Goal: Task Accomplishment & Management: Use online tool/utility

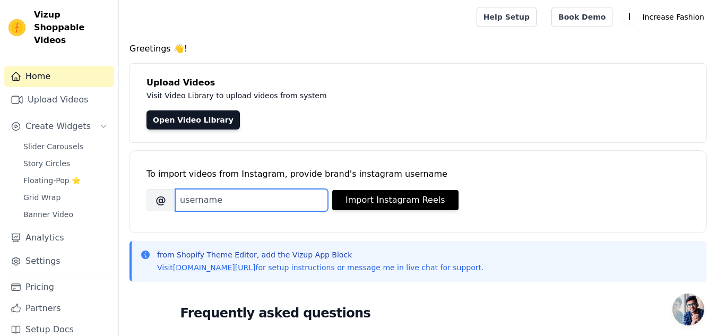
click at [264, 203] on input "Brand's Instagram Username" at bounding box center [251, 200] width 153 height 22
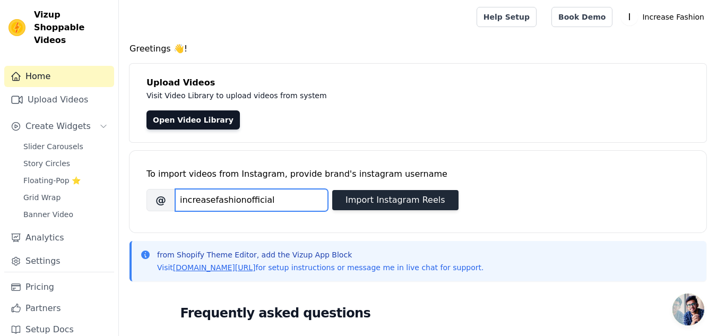
type input "increasefashionofficial"
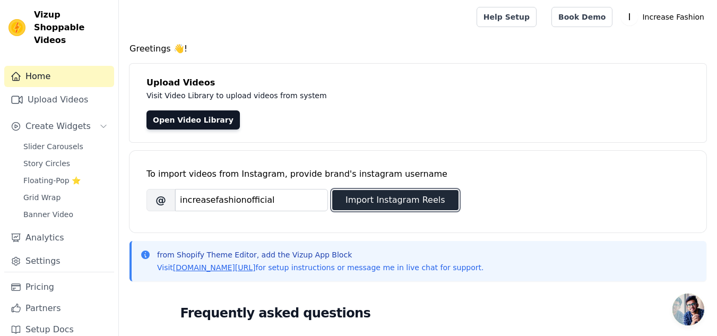
click at [401, 198] on button "Import Instagram Reels" at bounding box center [395, 200] width 126 height 20
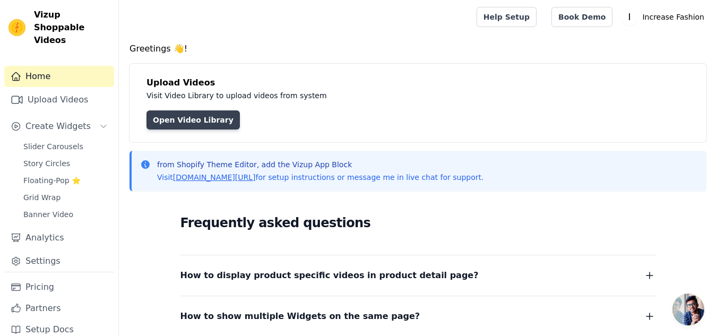
click at [193, 118] on link "Open Video Library" at bounding box center [192, 119] width 93 height 19
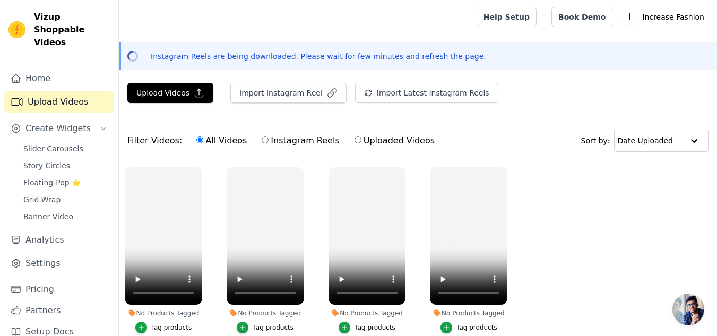
click at [291, 141] on label "Instagram Reels" at bounding box center [300, 141] width 78 height 14
click at [268, 141] on input "Instagram Reels" at bounding box center [264, 139] width 7 height 7
radio input "true"
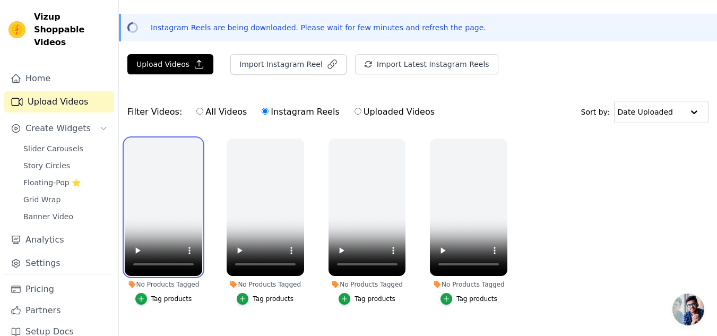
scroll to position [55, 0]
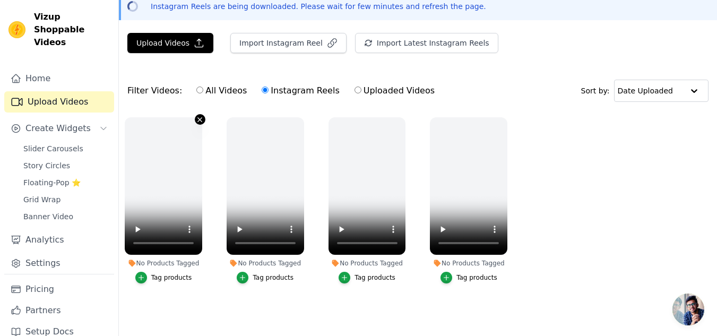
click at [197, 116] on icon "button" at bounding box center [200, 120] width 8 height 8
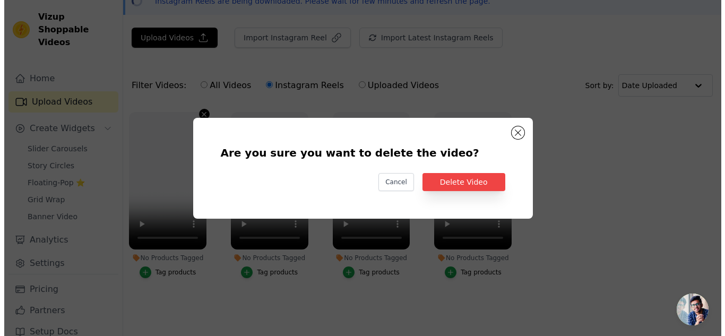
scroll to position [0, 0]
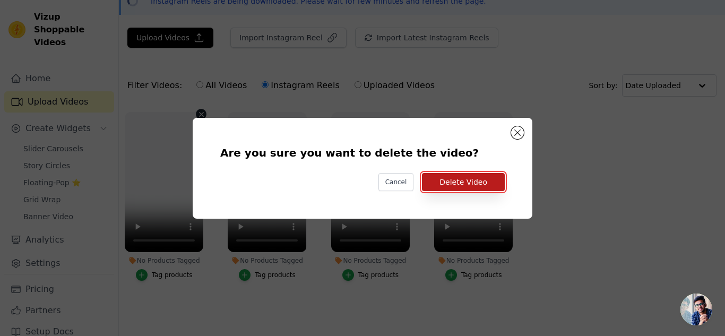
click at [471, 186] on button "Delete Video" at bounding box center [463, 182] width 83 height 18
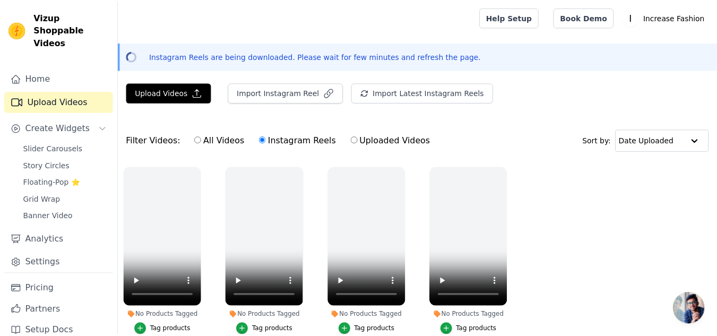
scroll to position [55, 0]
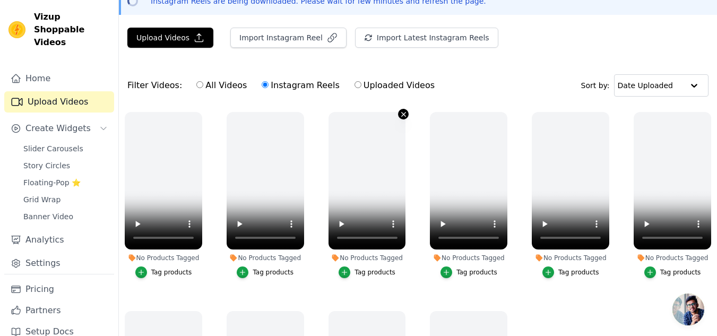
click at [399, 115] on icon "button" at bounding box center [403, 114] width 8 height 8
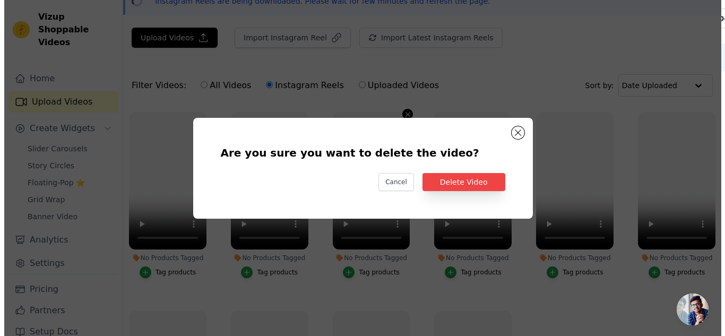
scroll to position [0, 0]
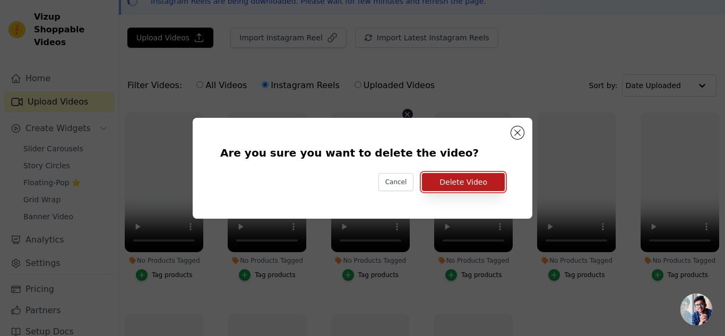
click at [449, 188] on button "Delete Video" at bounding box center [463, 182] width 83 height 18
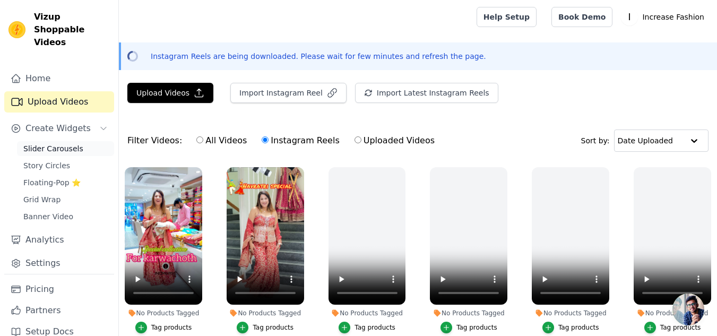
click at [57, 143] on span "Slider Carousels" at bounding box center [53, 148] width 60 height 11
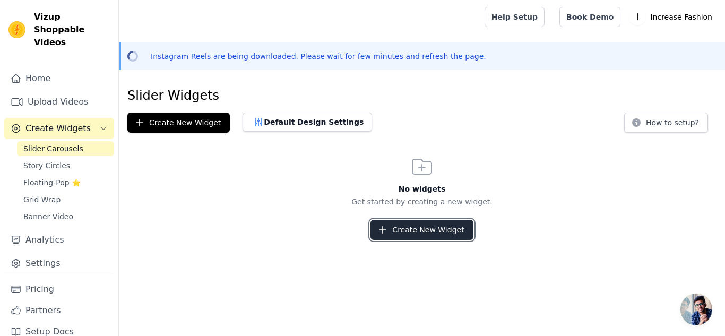
click at [433, 231] on button "Create New Widget" at bounding box center [421, 230] width 102 height 20
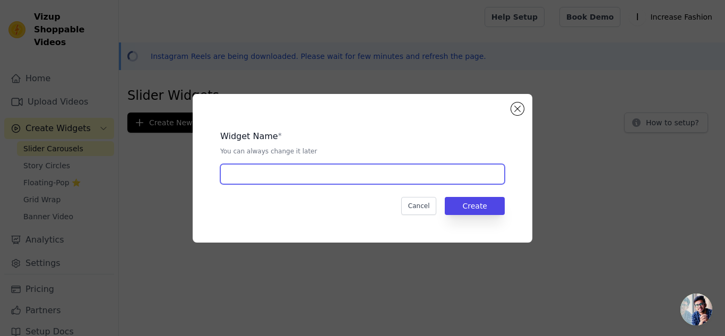
click at [338, 177] on input "text" at bounding box center [362, 174] width 284 height 20
click at [338, 177] on input "insta" at bounding box center [362, 174] width 284 height 20
type input "insta-video"
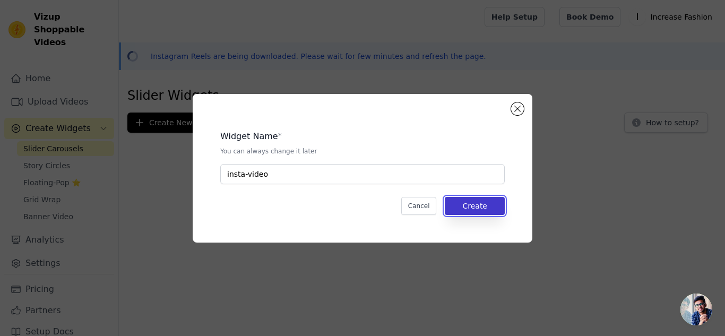
click at [493, 208] on button "Create" at bounding box center [474, 206] width 60 height 18
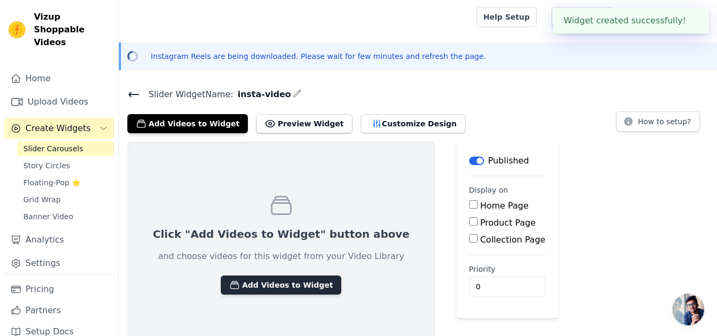
click at [265, 287] on button "Add Videos to Widget" at bounding box center [281, 284] width 120 height 19
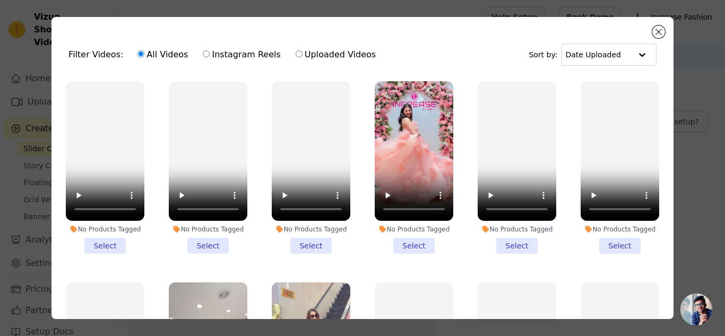
click at [111, 242] on li "No Products Tagged Select" at bounding box center [105, 167] width 78 height 172
click at [0, 0] on input "No Products Tagged Select" at bounding box center [0, 0] width 0 height 0
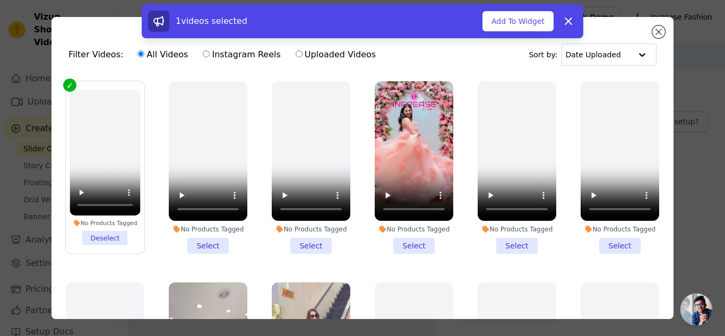
click at [203, 239] on li "No Products Tagged Select" at bounding box center [208, 167] width 78 height 172
click at [0, 0] on input "No Products Tagged Select" at bounding box center [0, 0] width 0 height 0
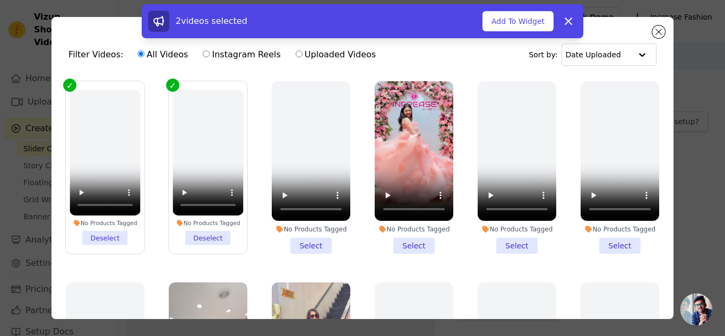
click at [306, 246] on li "No Products Tagged Select" at bounding box center [311, 167] width 78 height 172
click at [0, 0] on input "No Products Tagged Select" at bounding box center [0, 0] width 0 height 0
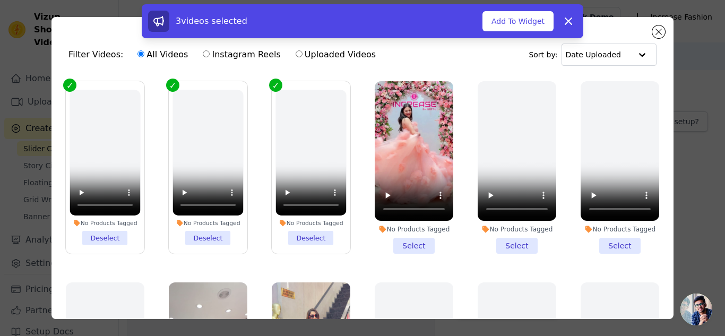
click at [421, 240] on li "No Products Tagged Select" at bounding box center [413, 167] width 78 height 172
click at [0, 0] on input "No Products Tagged Select" at bounding box center [0, 0] width 0 height 0
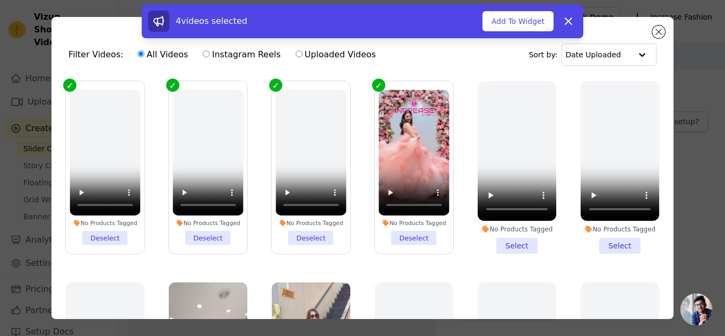
scroll to position [53, 0]
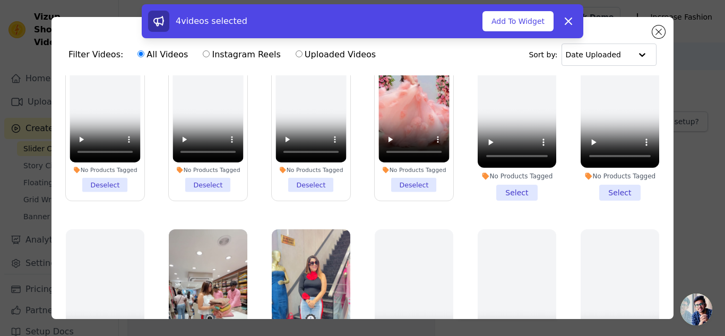
click at [499, 191] on li "No Products Tagged Select" at bounding box center [516, 114] width 78 height 172
click at [0, 0] on input "No Products Tagged Select" at bounding box center [0, 0] width 0 height 0
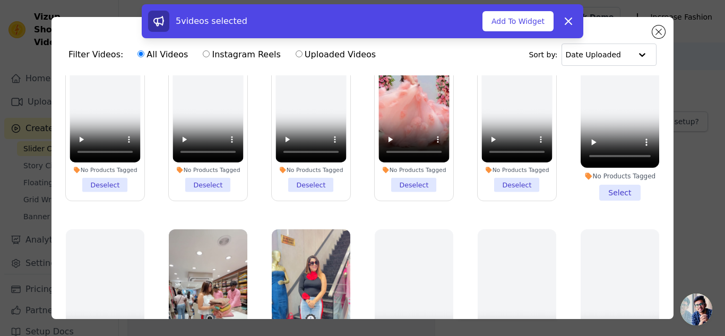
click at [614, 193] on li "No Products Tagged Select" at bounding box center [619, 114] width 78 height 172
click at [0, 0] on input "No Products Tagged Select" at bounding box center [0, 0] width 0 height 0
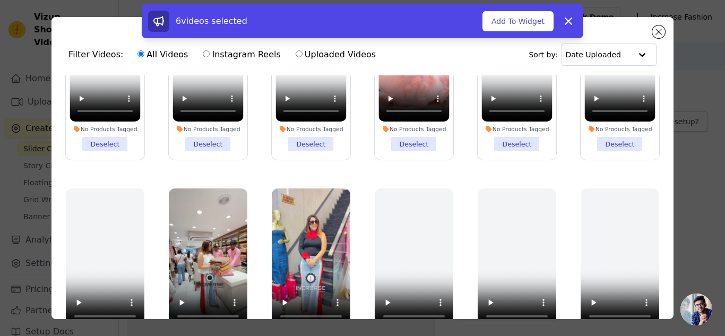
scroll to position [159, 0]
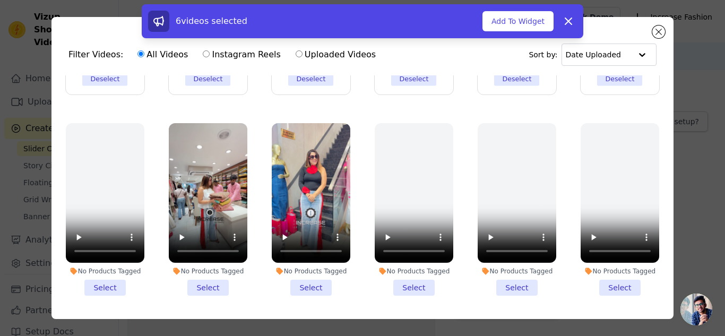
click at [204, 280] on li "No Products Tagged Select" at bounding box center [208, 209] width 78 height 172
click at [0, 0] on input "No Products Tagged Select" at bounding box center [0, 0] width 0 height 0
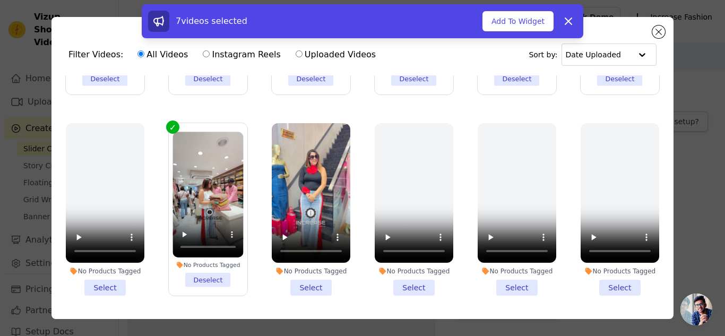
click at [318, 281] on li "No Products Tagged Select" at bounding box center [311, 209] width 78 height 172
click at [0, 0] on input "No Products Tagged Select" at bounding box center [0, 0] width 0 height 0
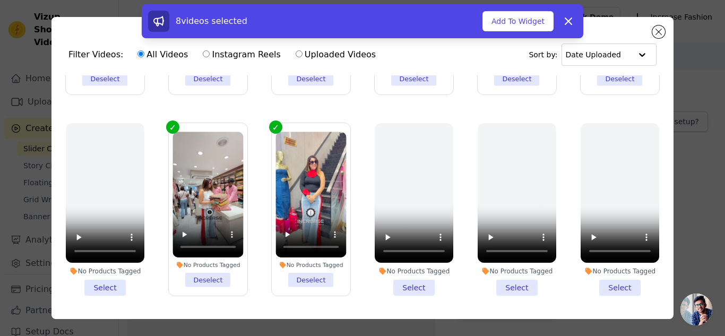
click at [400, 282] on li "No Products Tagged Select" at bounding box center [413, 209] width 78 height 172
click at [0, 0] on input "No Products Tagged Select" at bounding box center [0, 0] width 0 height 0
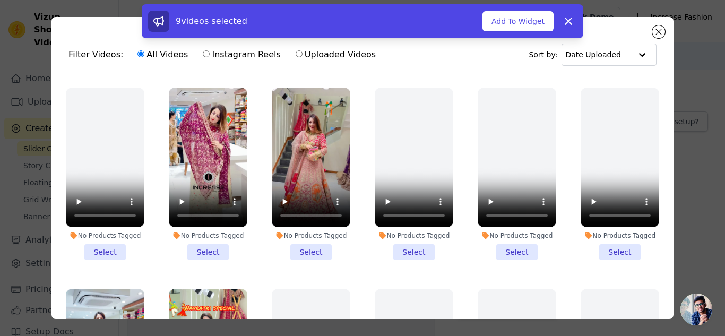
scroll to position [371, 0]
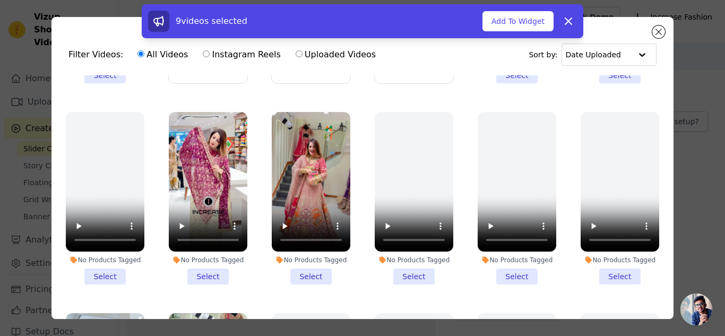
click at [211, 268] on li "No Products Tagged Select" at bounding box center [208, 198] width 78 height 172
click at [0, 0] on input "No Products Tagged Select" at bounding box center [0, 0] width 0 height 0
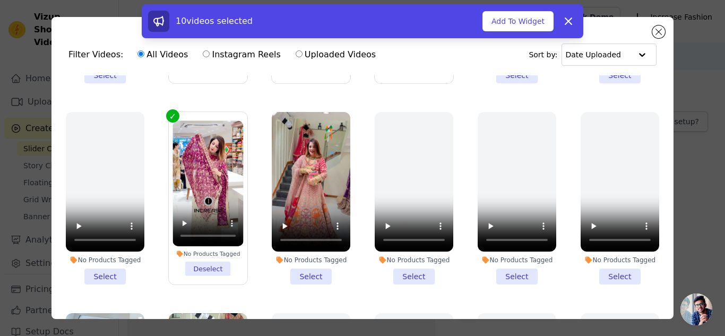
click at [306, 269] on li "No Products Tagged Select" at bounding box center [311, 198] width 78 height 172
click at [0, 0] on input "No Products Tagged Select" at bounding box center [0, 0] width 0 height 0
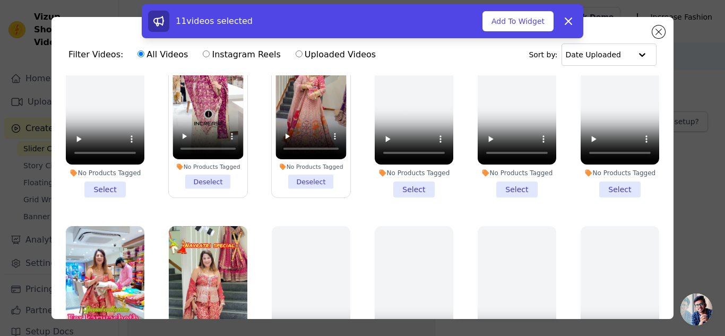
scroll to position [530, 0]
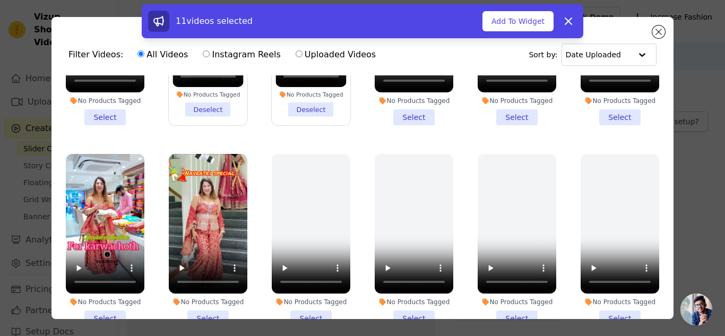
click at [110, 303] on li "No Products Tagged Select" at bounding box center [105, 240] width 78 height 172
click at [0, 0] on input "No Products Tagged Select" at bounding box center [0, 0] width 0 height 0
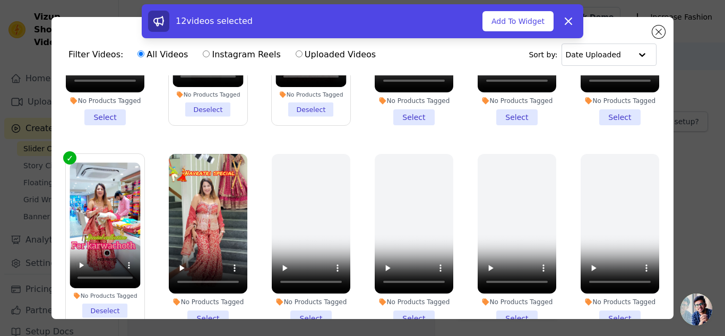
click at [202, 307] on li "No Products Tagged Select" at bounding box center [208, 240] width 78 height 172
click at [0, 0] on input "No Products Tagged Select" at bounding box center [0, 0] width 0 height 0
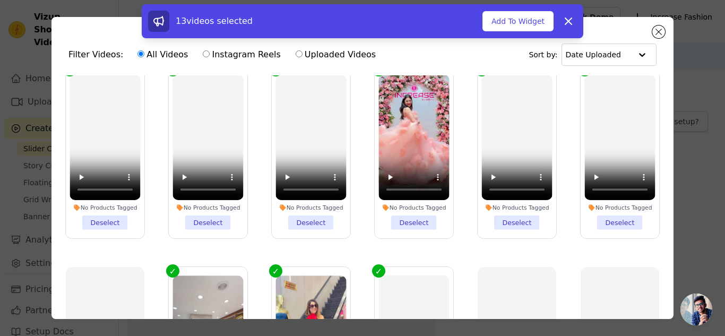
scroll to position [0, 0]
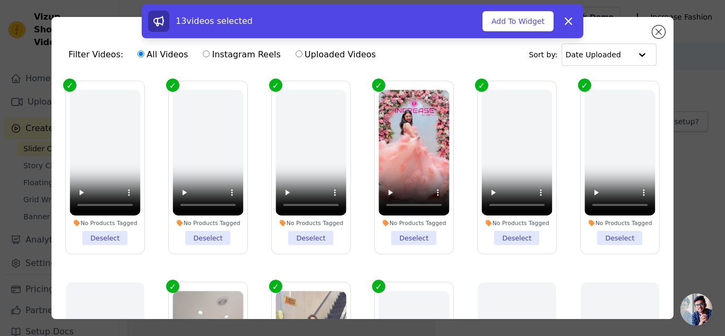
click at [205, 238] on li "No Products Tagged Deselect" at bounding box center [207, 167] width 71 height 155
click at [0, 0] on input "No Products Tagged Deselect" at bounding box center [0, 0] width 0 height 0
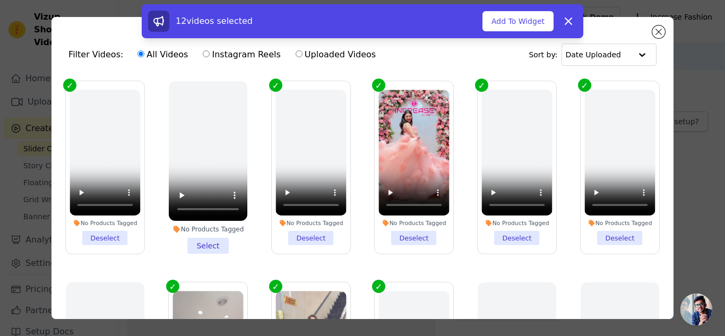
click at [99, 235] on li "No Products Tagged Deselect" at bounding box center [104, 167] width 71 height 155
click at [0, 0] on input "No Products Tagged Deselect" at bounding box center [0, 0] width 0 height 0
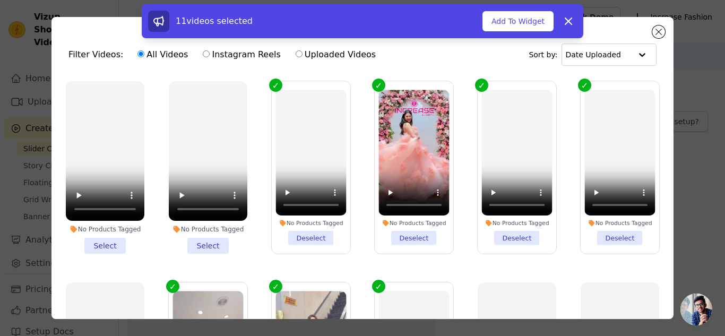
click at [310, 230] on li "No Products Tagged Deselect" at bounding box center [310, 167] width 71 height 155
click at [0, 0] on input "No Products Tagged Deselect" at bounding box center [0, 0] width 0 height 0
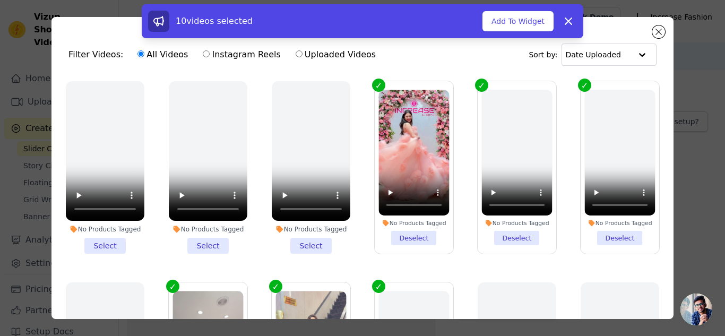
click at [520, 235] on li "No Products Tagged Deselect" at bounding box center [516, 167] width 71 height 155
click at [0, 0] on input "No Products Tagged Deselect" at bounding box center [0, 0] width 0 height 0
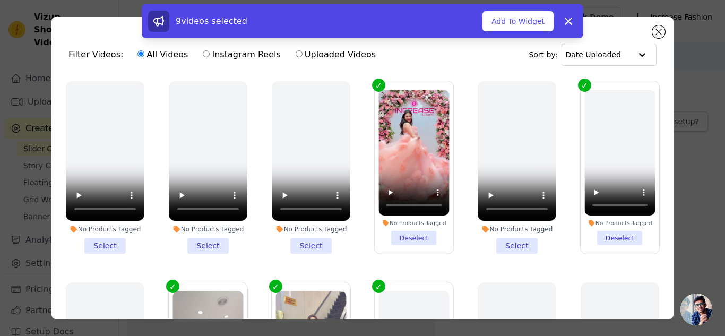
click at [612, 228] on li "No Products Tagged Deselect" at bounding box center [619, 167] width 71 height 155
click at [0, 0] on input "No Products Tagged Deselect" at bounding box center [0, 0] width 0 height 0
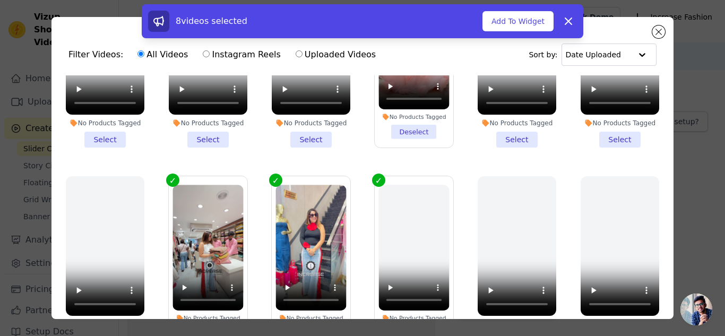
scroll to position [159, 0]
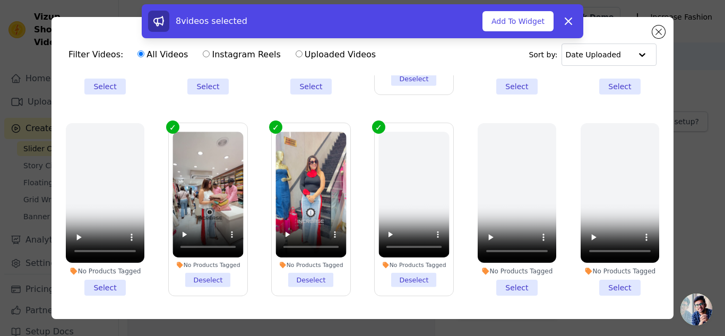
click at [405, 277] on li "No Products Tagged Deselect" at bounding box center [413, 209] width 71 height 155
click at [0, 0] on input "No Products Tagged Deselect" at bounding box center [0, 0] width 0 height 0
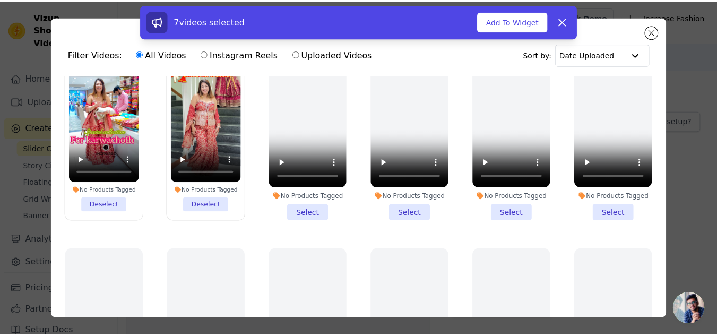
scroll to position [636, 0]
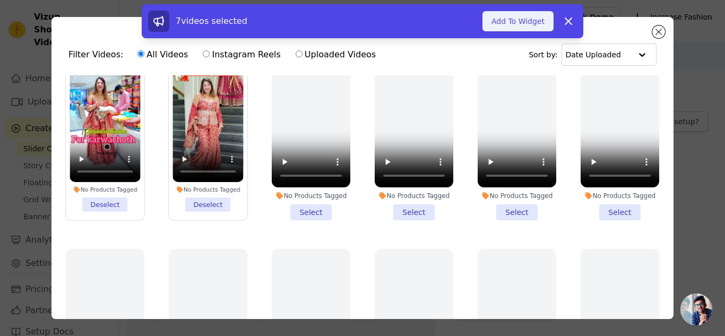
click at [526, 24] on button "Add To Widget" at bounding box center [517, 21] width 71 height 20
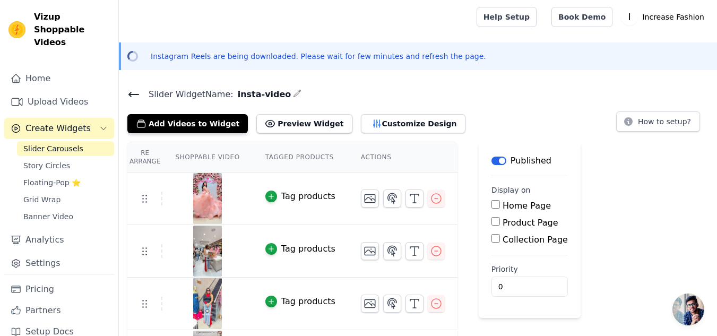
click at [491, 204] on input "Home Page" at bounding box center [495, 204] width 8 height 8
checkbox input "true"
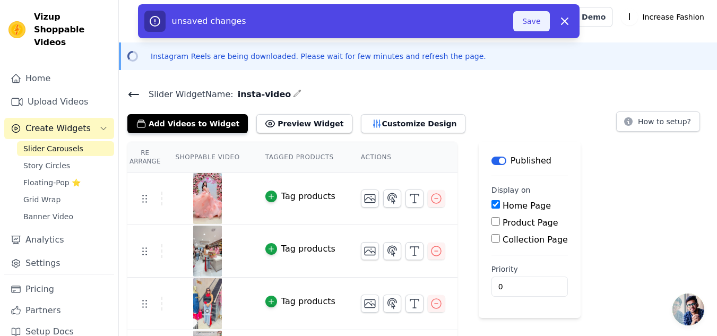
click at [534, 22] on button "Save" at bounding box center [531, 21] width 36 height 20
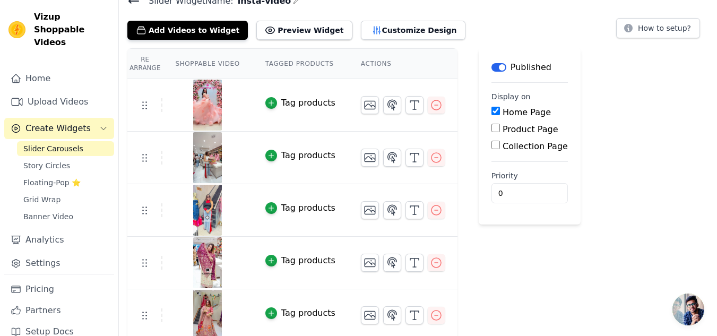
scroll to position [0, 0]
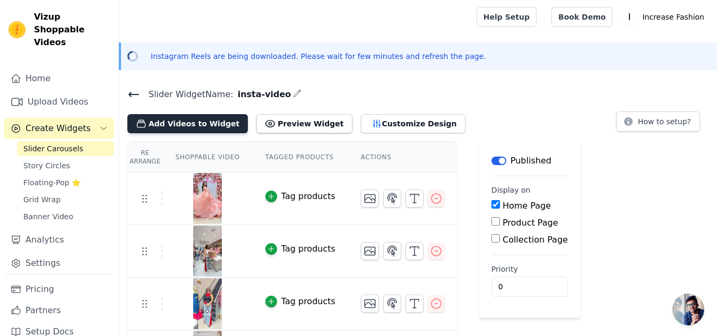
click at [197, 123] on button "Add Videos to Widget" at bounding box center [187, 123] width 120 height 19
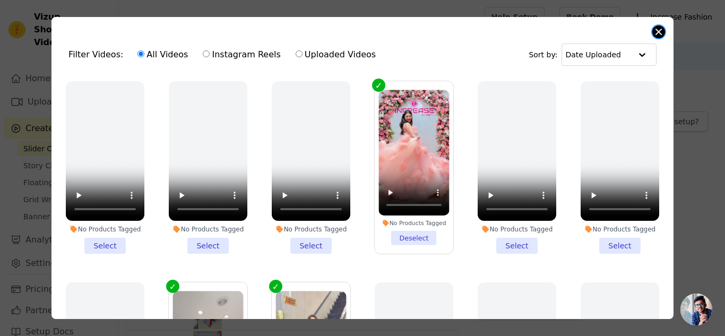
click at [656, 32] on button "Close modal" at bounding box center [658, 31] width 13 height 13
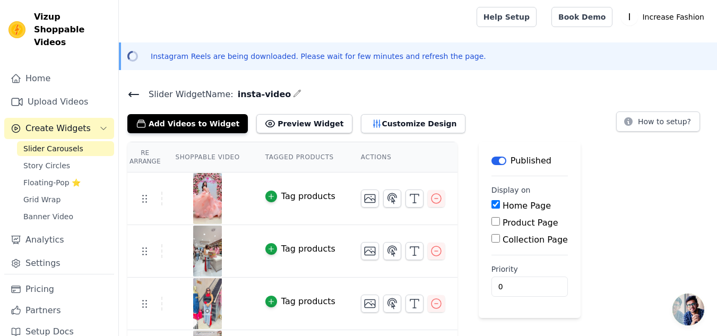
click at [289, 157] on th "Tagged Products" at bounding box center [299, 157] width 95 height 30
click at [273, 151] on th "Tagged Products" at bounding box center [299, 157] width 95 height 30
click at [379, 160] on th "Actions" at bounding box center [402, 157] width 109 height 30
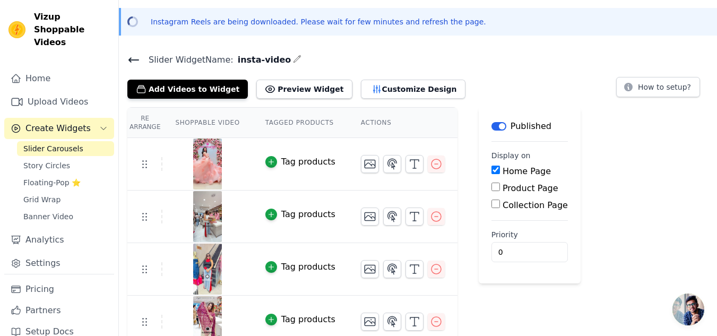
scroll to position [53, 0]
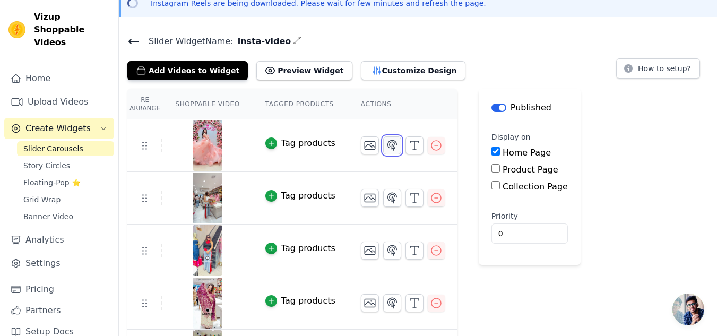
click at [386, 147] on icon "button" at bounding box center [392, 145] width 13 height 13
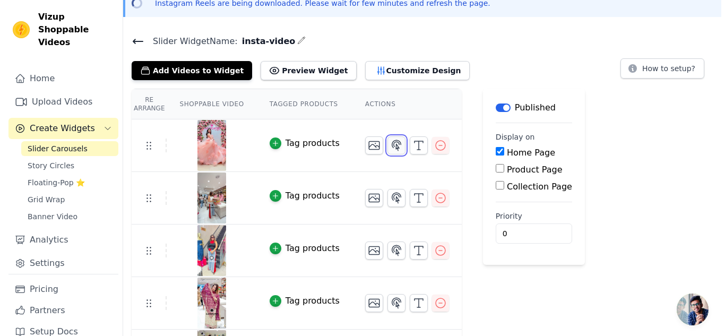
scroll to position [0, 0]
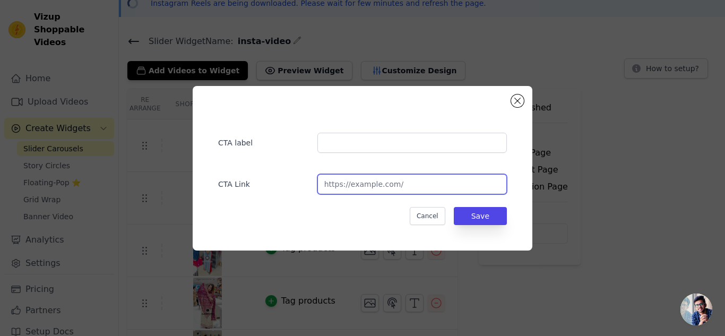
click at [374, 180] on input "url" at bounding box center [411, 184] width 189 height 20
paste input "https://www.instagram.com/reel/DNLcPVTzpdf/"
type input "https://www.instagram.com/reel/DNLcPVTzpdf/"
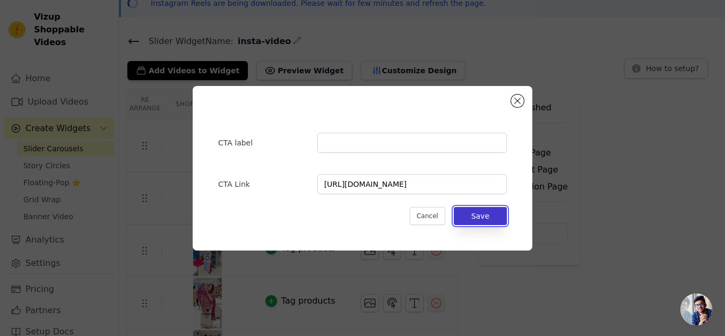
click at [481, 214] on button "Save" at bounding box center [479, 216] width 53 height 18
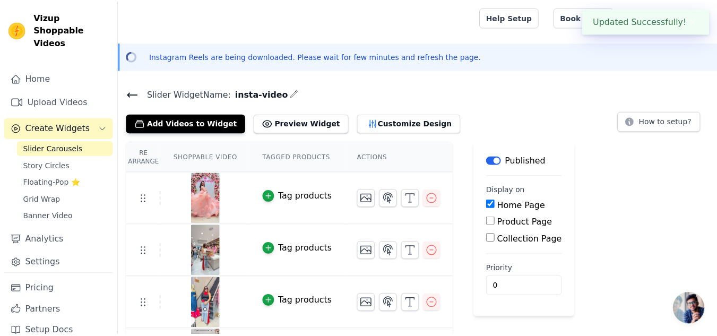
scroll to position [53, 0]
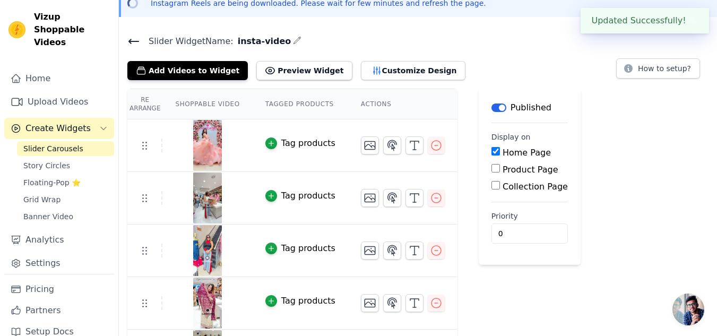
click at [491, 215] on label "Priority" at bounding box center [529, 216] width 76 height 11
click at [491, 223] on input "0" at bounding box center [529, 233] width 76 height 20
click at [594, 219] on div "Re Arrange Shoppable Video Tagged Products Actions Tag products Tag products Ta…" at bounding box center [418, 288] width 598 height 398
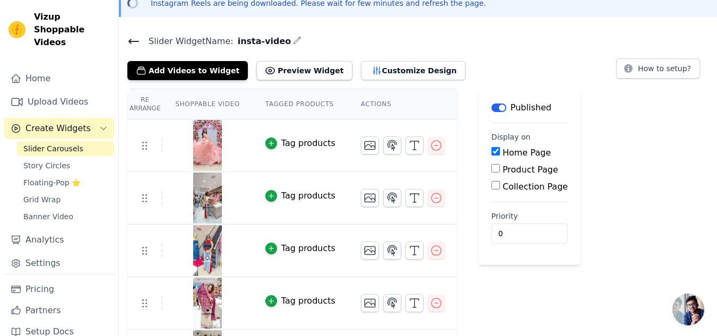
click at [281, 194] on div "Tag products" at bounding box center [308, 195] width 54 height 13
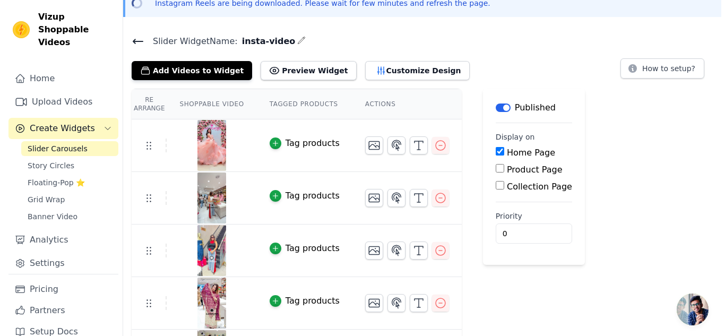
scroll to position [0, 0]
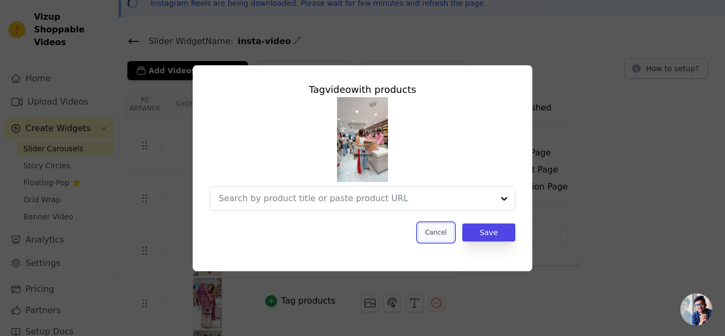
click at [431, 231] on button "Cancel" at bounding box center [436, 232] width 36 height 18
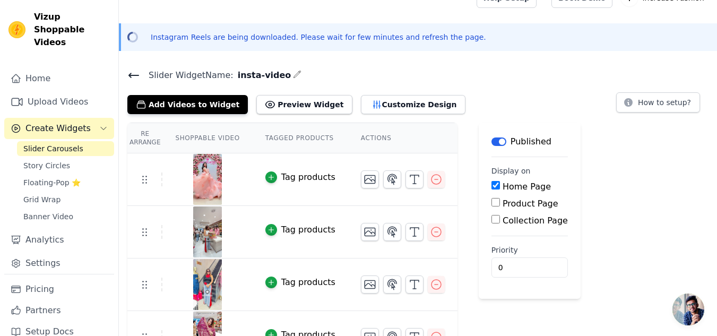
scroll to position [53, 0]
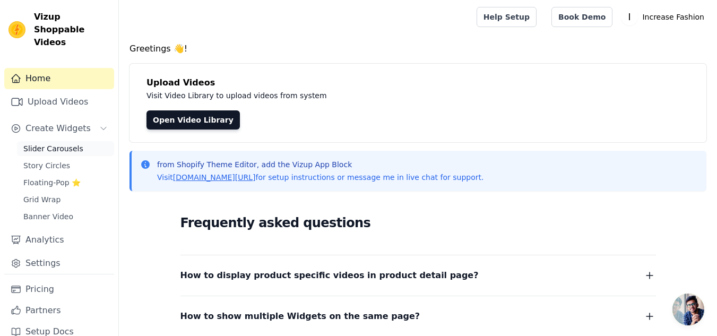
click at [47, 143] on span "Slider Carousels" at bounding box center [53, 148] width 60 height 11
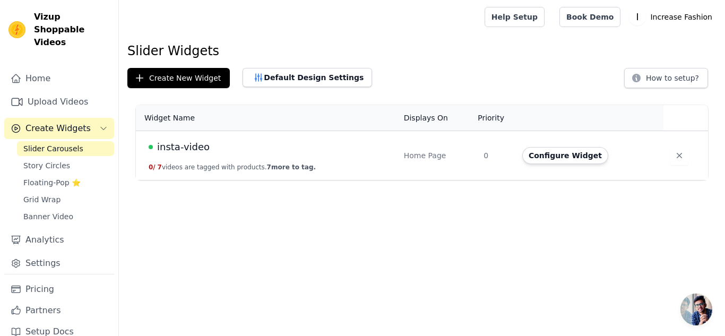
click at [177, 147] on span "insta-video" at bounding box center [183, 146] width 53 height 15
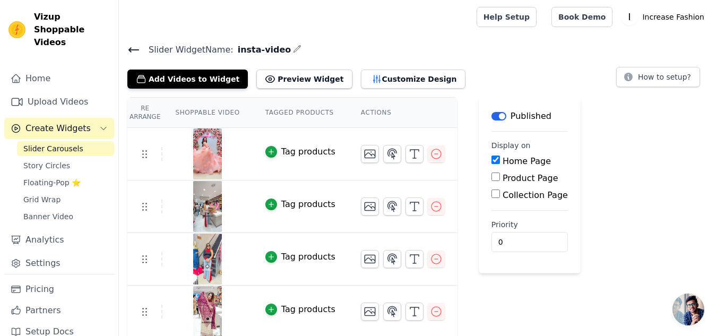
click at [210, 111] on th "Shoppable Video" at bounding box center [207, 113] width 90 height 30
click at [267, 115] on th "Tagged Products" at bounding box center [299, 113] width 95 height 30
click at [359, 114] on th "Actions" at bounding box center [402, 113] width 109 height 30
click at [203, 115] on th "Shoppable Video" at bounding box center [207, 113] width 90 height 30
click at [291, 112] on th "Tagged Products" at bounding box center [299, 113] width 95 height 30
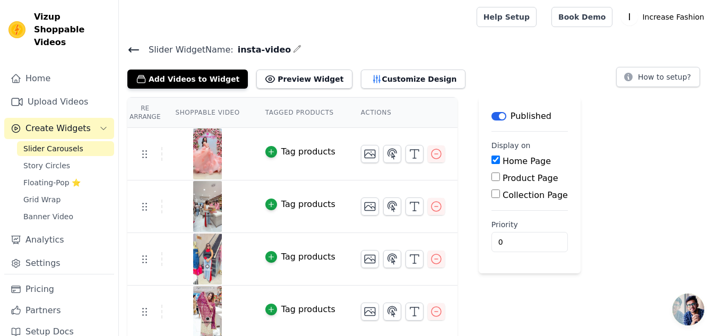
click at [364, 112] on th "Actions" at bounding box center [402, 113] width 109 height 30
click at [376, 83] on button "Customize Design" at bounding box center [413, 78] width 104 height 19
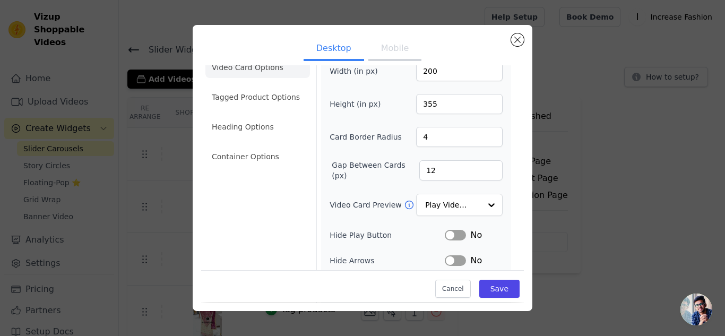
scroll to position [19, 0]
click at [472, 214] on div "Play Video In Loop" at bounding box center [459, 205] width 86 height 23
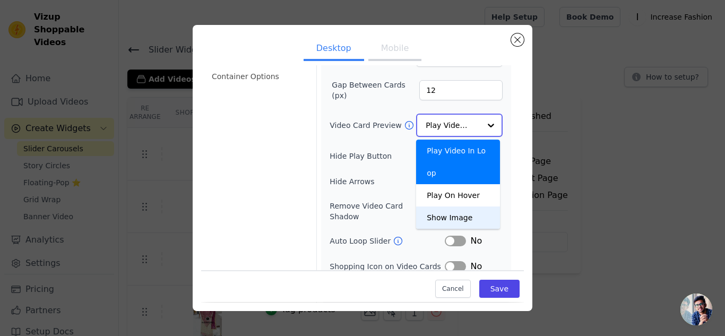
scroll to position [125, 0]
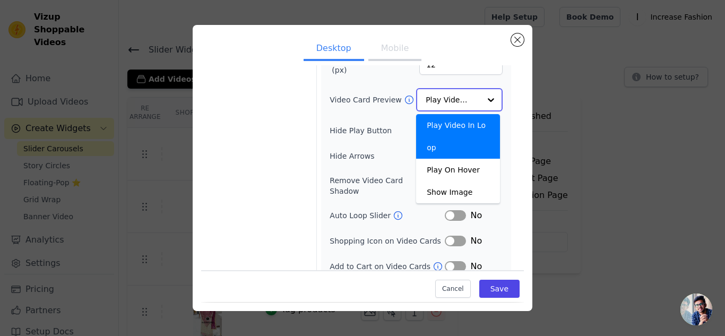
click at [473, 120] on div "Play Video In Loop" at bounding box center [458, 136] width 84 height 45
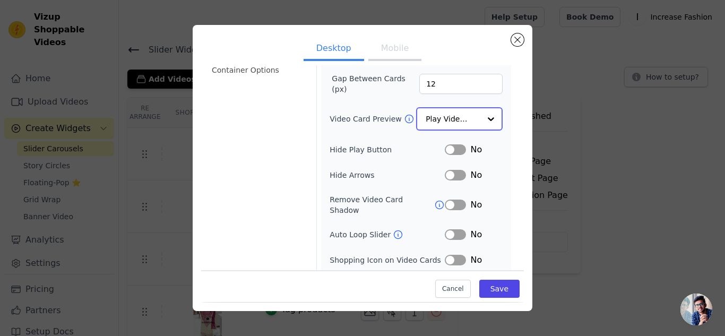
scroll to position [126, 0]
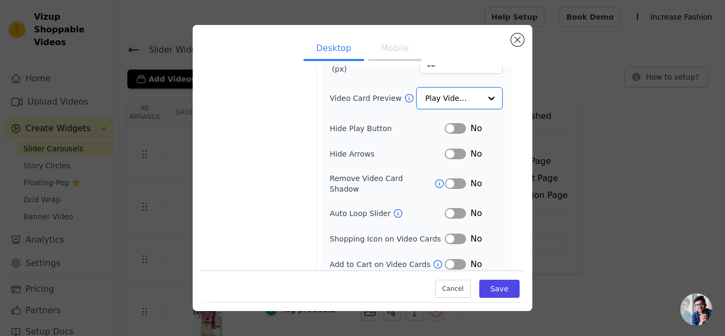
click at [447, 126] on button "Label" at bounding box center [454, 128] width 21 height 11
click at [450, 128] on button "Label" at bounding box center [454, 129] width 21 height 11
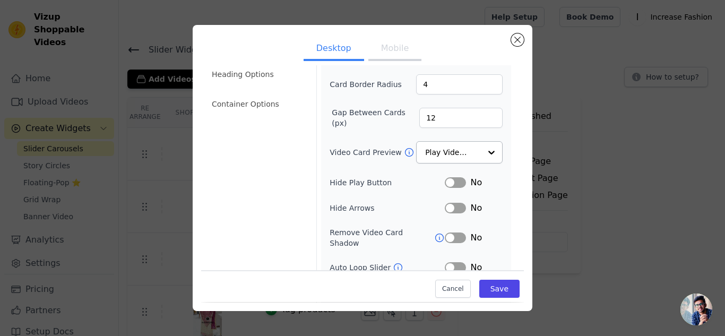
scroll to position [19, 0]
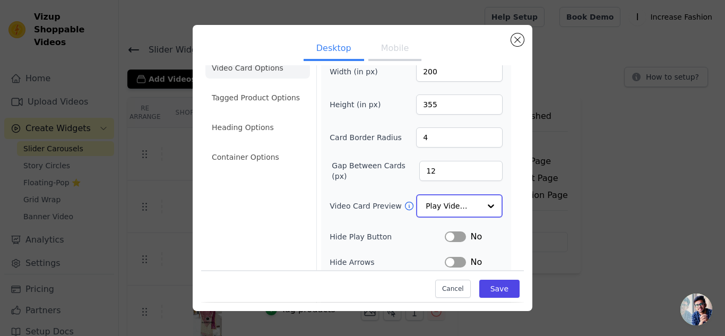
click at [438, 206] on input "Video Card Preview" at bounding box center [452, 205] width 55 height 21
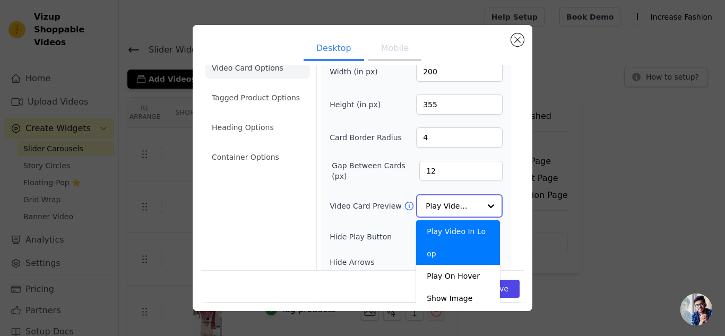
click at [438, 206] on input "Video Card Preview" at bounding box center [452, 205] width 55 height 21
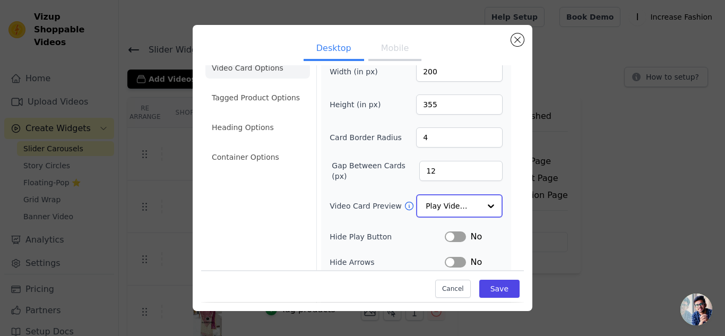
scroll to position [0, 0]
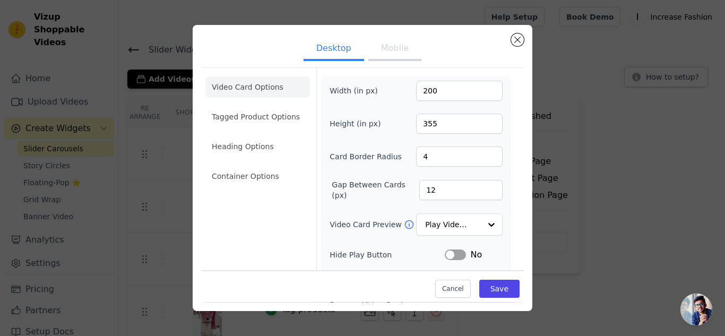
click at [390, 51] on button "Mobile" at bounding box center [394, 49] width 53 height 23
click at [319, 50] on button "Desktop" at bounding box center [333, 49] width 60 height 23
click at [255, 165] on li "Tagged Product Options" at bounding box center [257, 175] width 104 height 21
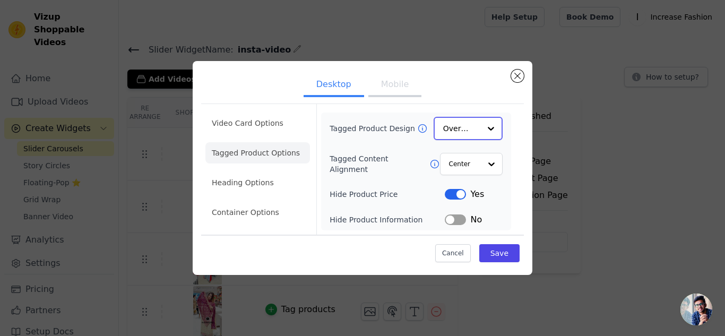
click at [484, 137] on div at bounding box center [490, 128] width 21 height 21
click at [484, 136] on div at bounding box center [490, 128] width 21 height 21
click at [482, 136] on div at bounding box center [490, 128] width 21 height 21
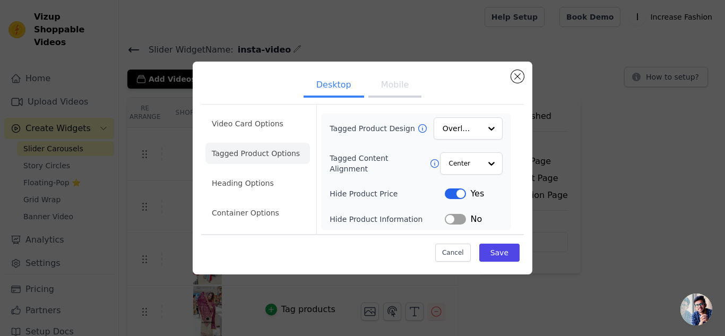
click at [515, 152] on div "Video Card Options Tagged Product Options Heading Options Container Options Tag…" at bounding box center [362, 169] width 322 height 130
click at [247, 182] on li "Heading Options" at bounding box center [257, 182] width 104 height 21
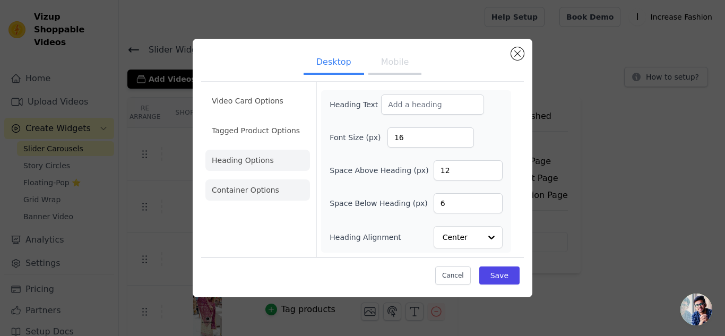
click at [259, 190] on li "Container Options" at bounding box center [257, 189] width 104 height 21
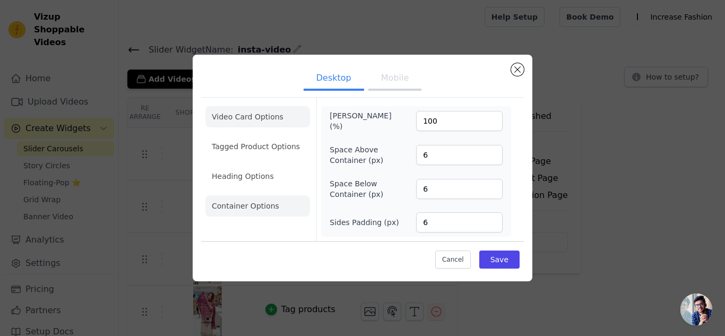
click at [235, 136] on li "Video Card Options" at bounding box center [257, 146] width 104 height 21
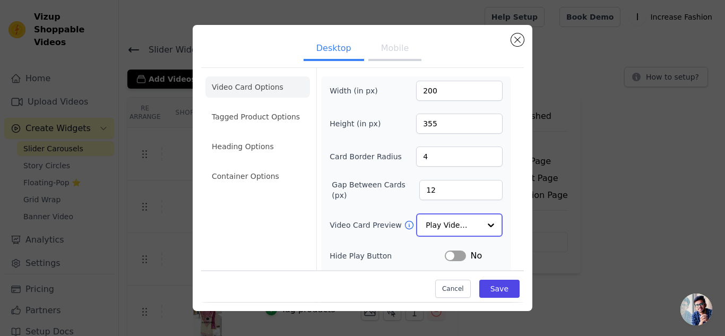
click at [456, 232] on input "Video Card Preview" at bounding box center [452, 224] width 55 height 21
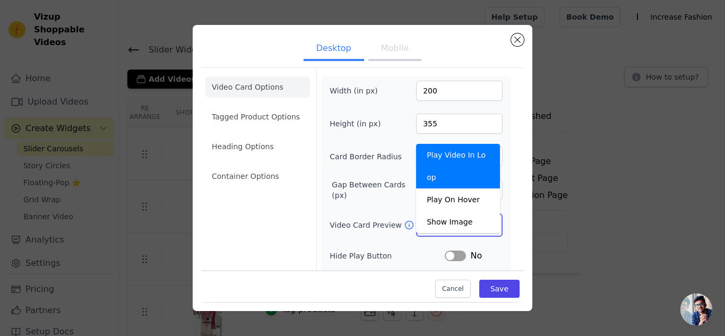
click at [457, 227] on input "Video Card Preview" at bounding box center [452, 224] width 55 height 21
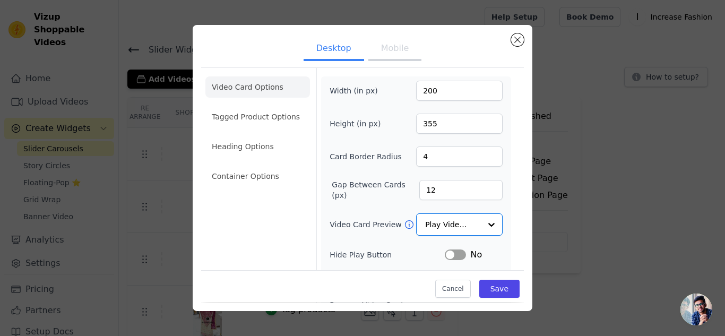
click at [388, 49] on button "Mobile" at bounding box center [394, 49] width 53 height 23
click at [328, 54] on button "Desktop" at bounding box center [333, 49] width 60 height 23
click at [479, 286] on button "Save" at bounding box center [499, 289] width 40 height 18
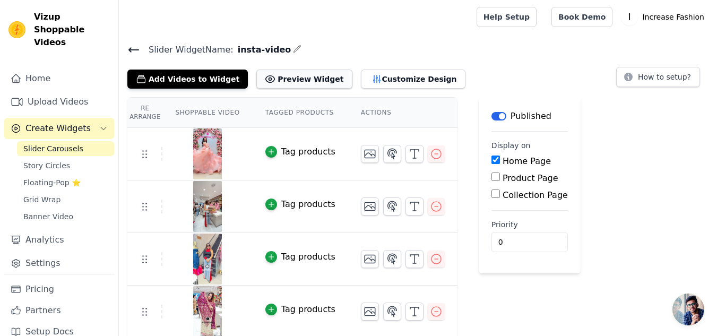
click at [300, 76] on button "Preview Widget" at bounding box center [303, 78] width 95 height 19
click at [192, 78] on button "Add Videos to Widget" at bounding box center [187, 78] width 120 height 19
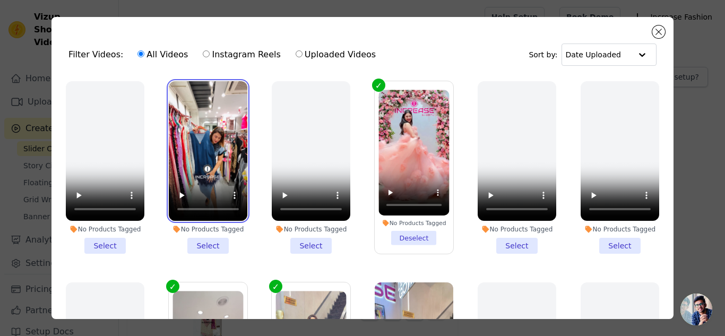
click at [206, 167] on video at bounding box center [208, 150] width 78 height 139
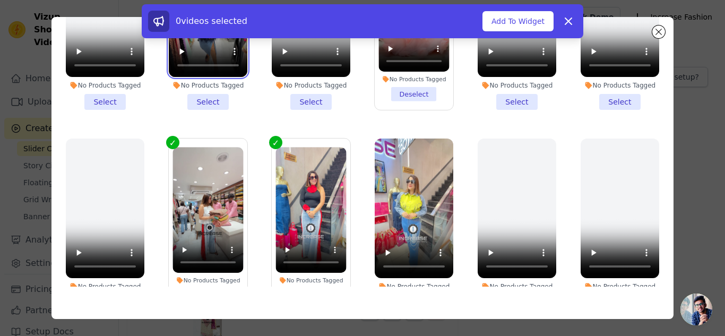
scroll to position [92, 0]
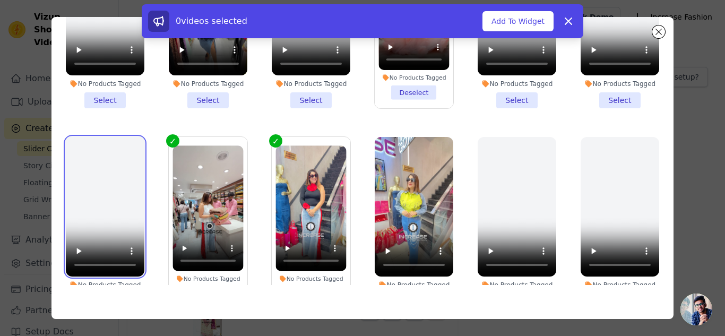
click at [112, 218] on video at bounding box center [105, 206] width 78 height 139
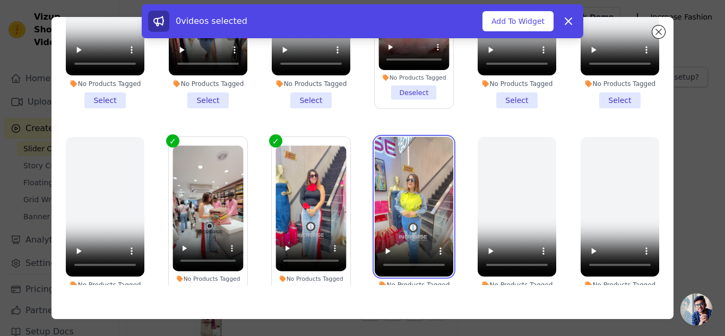
click at [418, 206] on video at bounding box center [413, 206] width 78 height 139
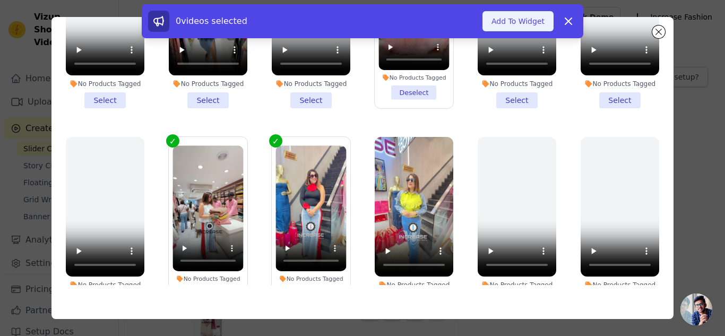
click at [533, 20] on button "Add To Widget" at bounding box center [517, 21] width 71 height 20
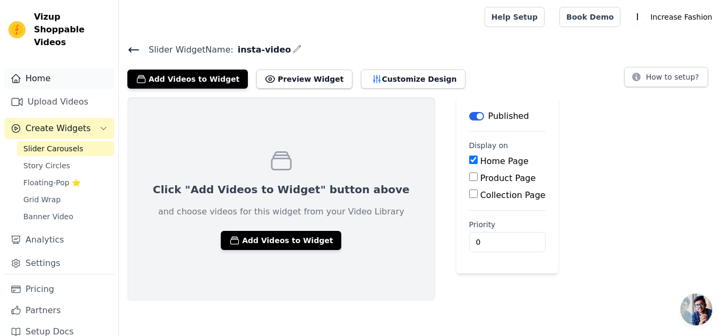
click at [36, 68] on link "Home" at bounding box center [59, 78] width 110 height 21
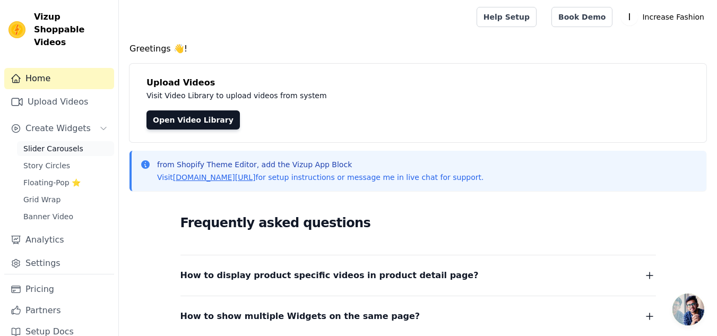
click at [44, 143] on span "Slider Carousels" at bounding box center [53, 148] width 60 height 11
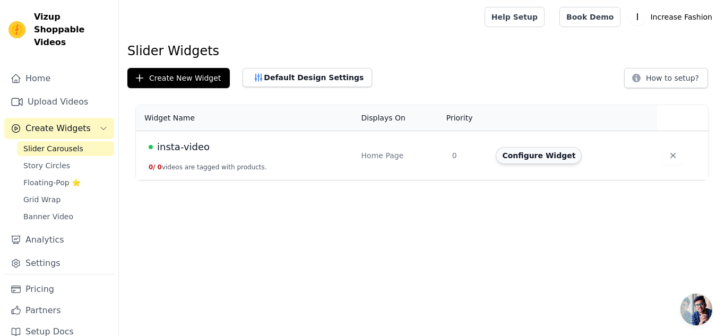
click at [540, 156] on button "Configure Widget" at bounding box center [538, 155] width 86 height 17
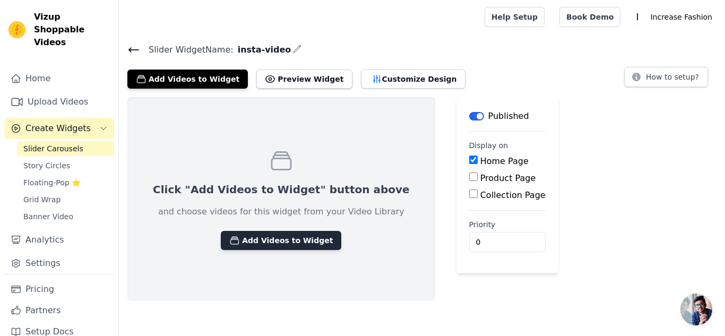
click at [251, 238] on button "Add Videos to Widget" at bounding box center [281, 240] width 120 height 19
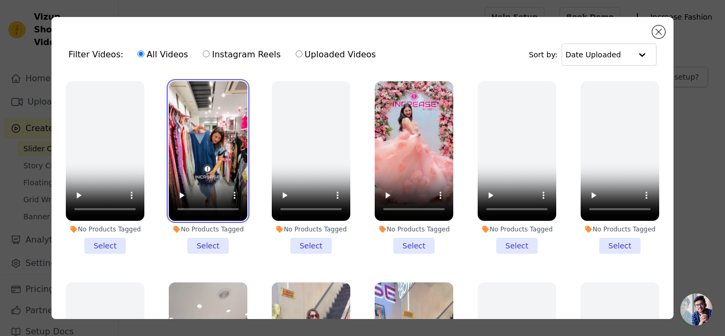
click at [226, 159] on video at bounding box center [208, 150] width 78 height 139
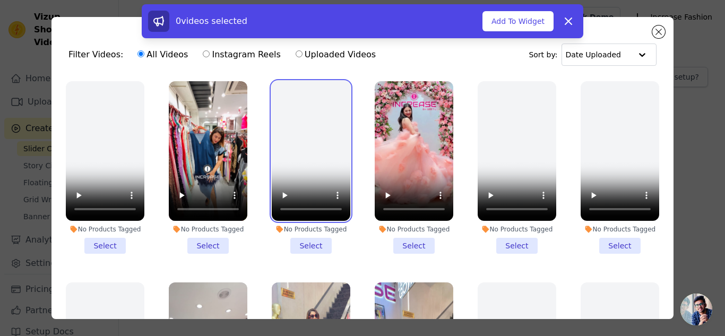
click at [302, 161] on video at bounding box center [311, 150] width 78 height 139
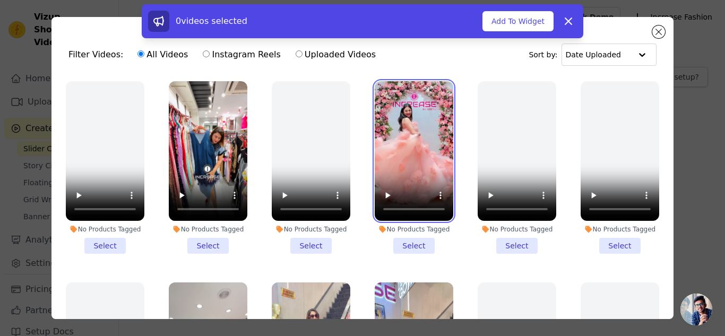
click at [412, 167] on video at bounding box center [413, 150] width 78 height 139
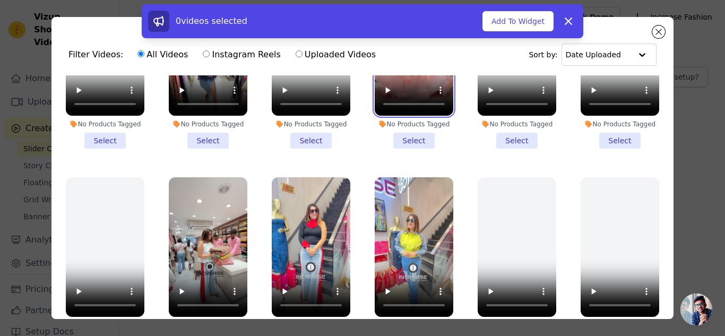
scroll to position [106, 0]
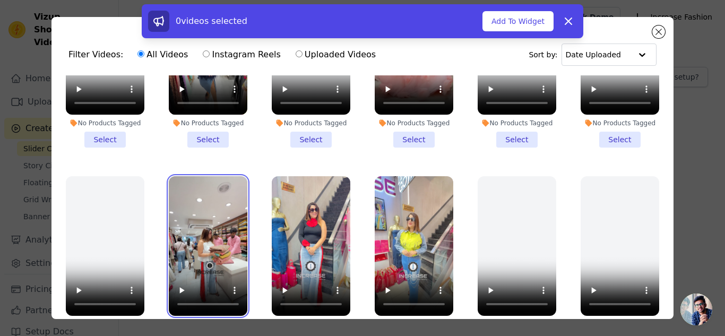
click at [220, 249] on video at bounding box center [208, 245] width 78 height 139
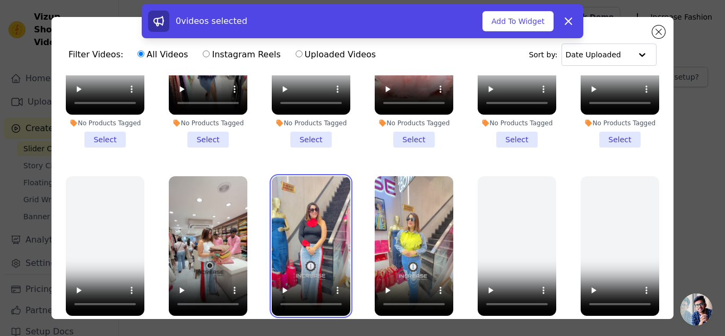
click at [278, 245] on video at bounding box center [311, 245] width 78 height 139
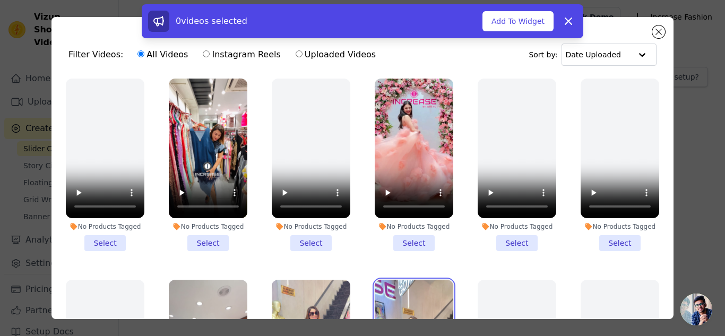
scroll to position [0, 0]
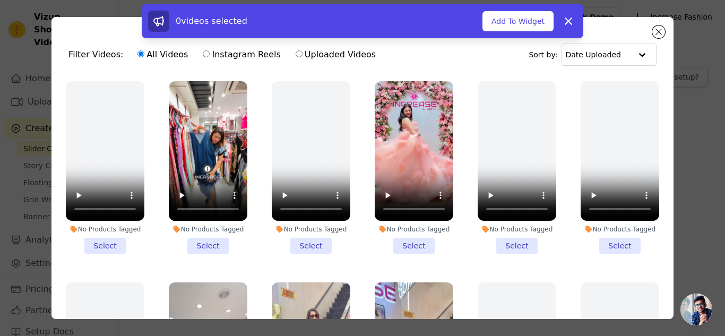
click at [204, 240] on li "No Products Tagged Select" at bounding box center [208, 167] width 78 height 172
click at [0, 0] on input "No Products Tagged Select" at bounding box center [0, 0] width 0 height 0
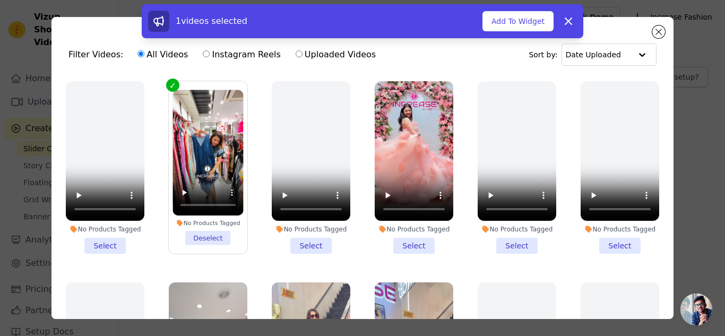
click at [420, 243] on li "No Products Tagged Select" at bounding box center [413, 167] width 78 height 172
click at [0, 0] on input "No Products Tagged Select" at bounding box center [0, 0] width 0 height 0
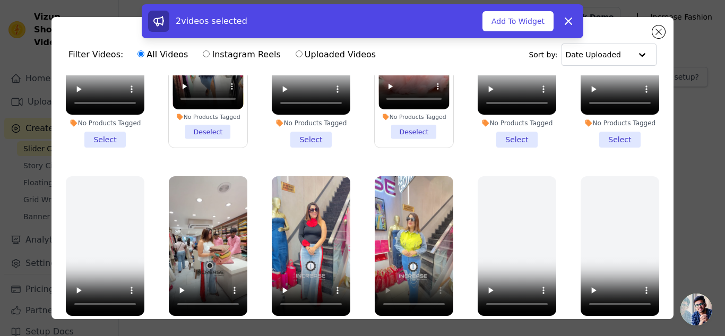
scroll to position [159, 0]
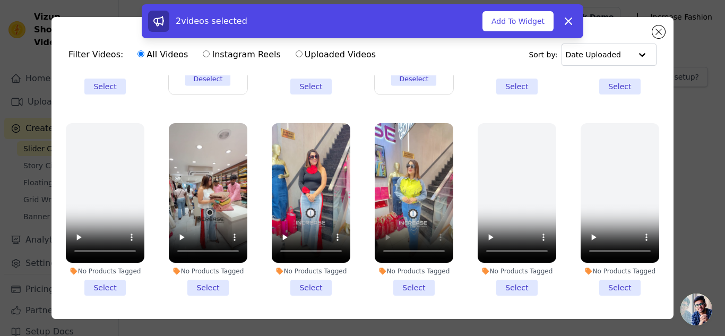
click at [407, 280] on li "No Products Tagged Select" at bounding box center [413, 209] width 78 height 172
click at [0, 0] on input "No Products Tagged Select" at bounding box center [0, 0] width 0 height 0
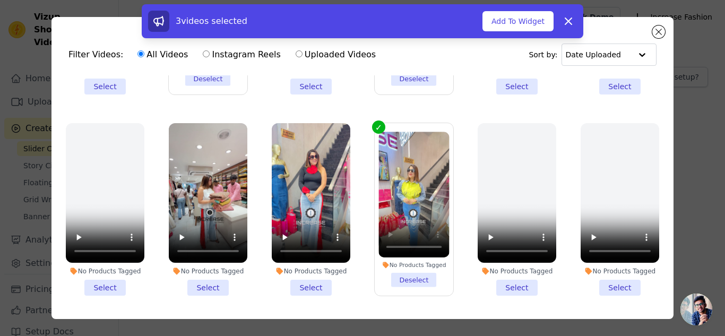
click at [205, 278] on li "No Products Tagged Select" at bounding box center [208, 209] width 78 height 172
click at [0, 0] on input "No Products Tagged Select" at bounding box center [0, 0] width 0 height 0
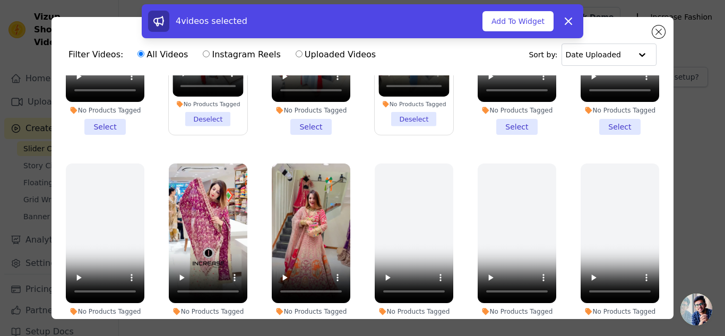
scroll to position [371, 0]
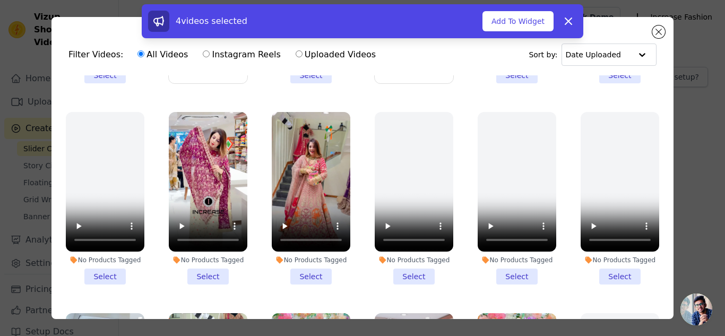
click at [208, 270] on li "No Products Tagged Select" at bounding box center [208, 198] width 78 height 172
click at [0, 0] on input "No Products Tagged Select" at bounding box center [0, 0] width 0 height 0
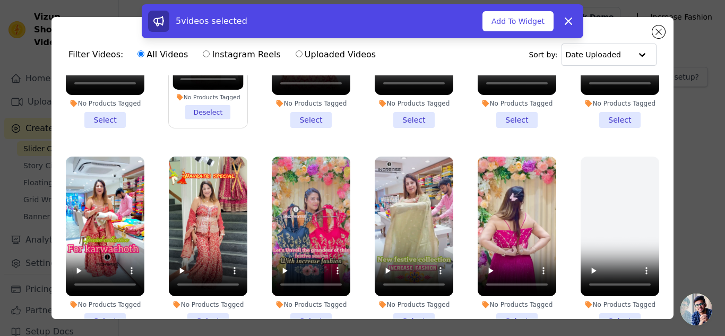
scroll to position [530, 0]
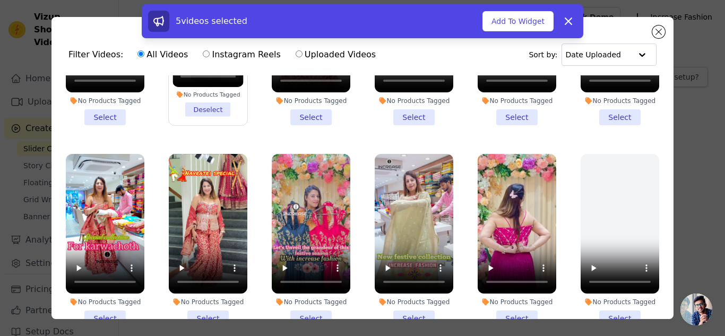
click at [200, 304] on li "No Products Tagged Select" at bounding box center [208, 240] width 78 height 172
click at [0, 0] on input "No Products Tagged Select" at bounding box center [0, 0] width 0 height 0
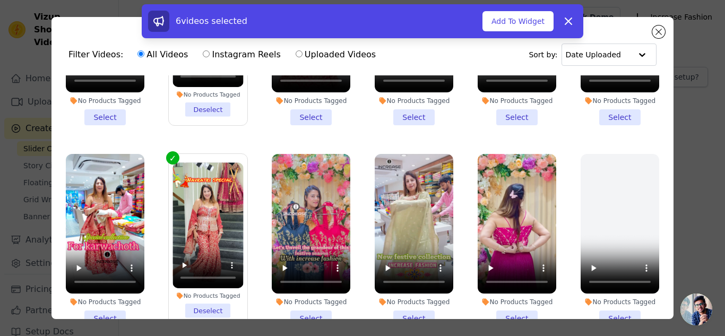
click at [105, 303] on li "No Products Tagged Select" at bounding box center [105, 240] width 78 height 172
click at [0, 0] on input "No Products Tagged Select" at bounding box center [0, 0] width 0 height 0
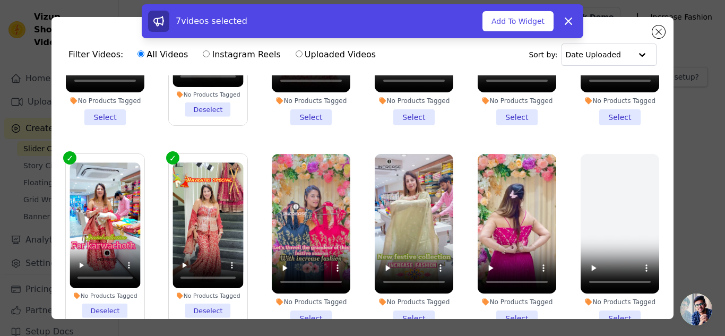
click at [307, 303] on li "No Products Tagged Select" at bounding box center [311, 240] width 78 height 172
click at [0, 0] on input "No Products Tagged Select" at bounding box center [0, 0] width 0 height 0
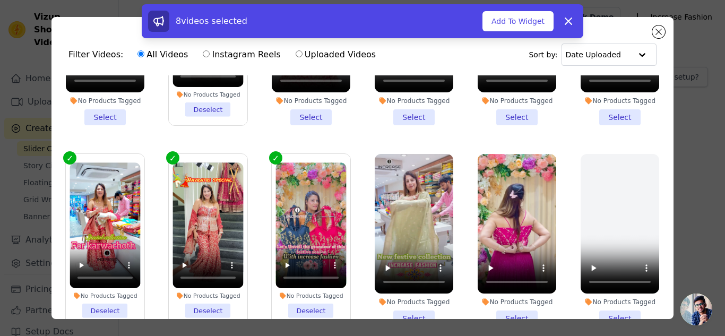
click at [415, 303] on li "No Products Tagged Select" at bounding box center [413, 240] width 78 height 172
click at [0, 0] on input "No Products Tagged Select" at bounding box center [0, 0] width 0 height 0
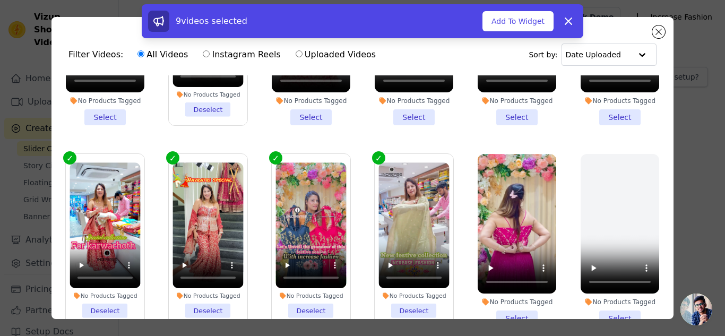
click at [510, 303] on li "No Products Tagged Select" at bounding box center [516, 240] width 78 height 172
click at [0, 0] on input "No Products Tagged Select" at bounding box center [0, 0] width 0 height 0
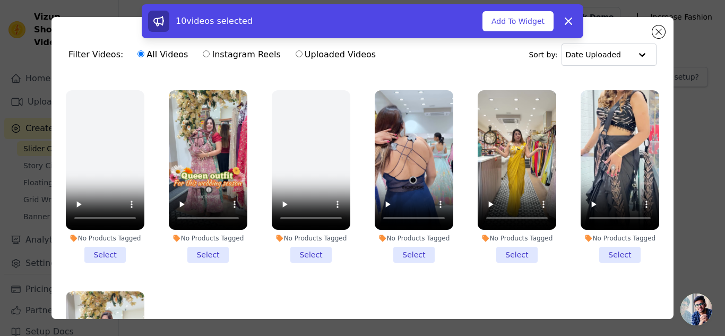
scroll to position [796, 0]
click at [507, 234] on li "No Products Tagged Select" at bounding box center [516, 176] width 78 height 172
click at [0, 0] on input "No Products Tagged Select" at bounding box center [0, 0] width 0 height 0
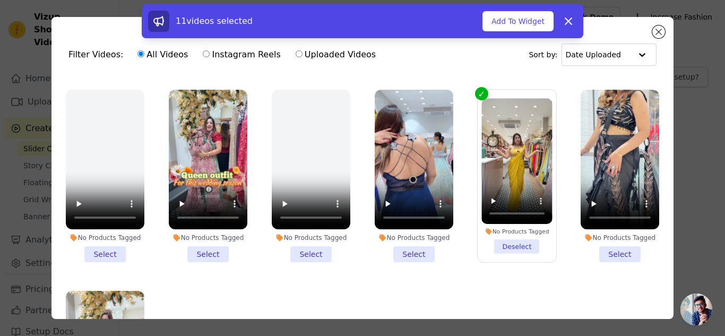
click at [402, 232] on li "No Products Tagged Select" at bounding box center [413, 176] width 78 height 172
click at [0, 0] on input "No Products Tagged Select" at bounding box center [0, 0] width 0 height 0
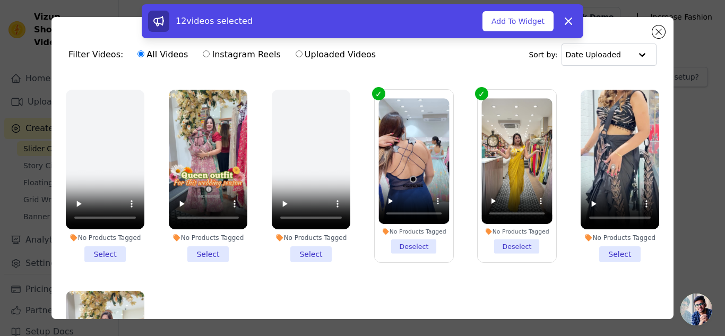
click at [199, 236] on li "No Products Tagged Select" at bounding box center [208, 176] width 78 height 172
click at [0, 0] on input "No Products Tagged Select" at bounding box center [0, 0] width 0 height 0
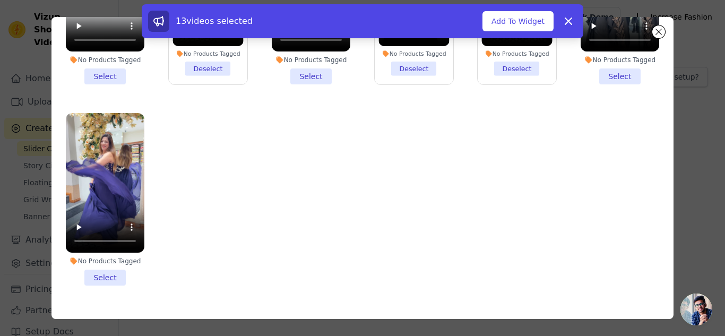
scroll to position [92, 0]
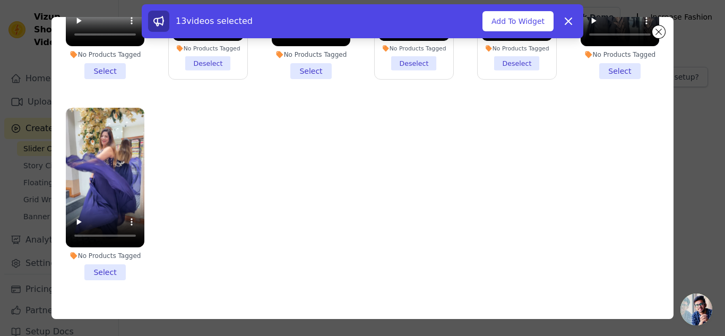
drag, startPoint x: 108, startPoint y: 245, endPoint x: 116, endPoint y: 245, distance: 8.0
click at [109, 245] on li "No Products Tagged Select" at bounding box center [105, 194] width 78 height 172
click at [0, 0] on input "No Products Tagged Select" at bounding box center [0, 0] width 0 height 0
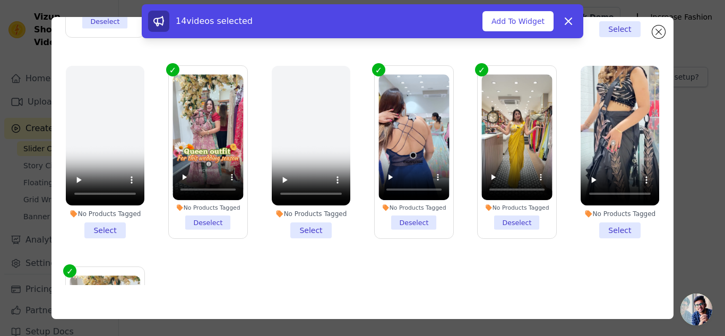
scroll to position [674, 0]
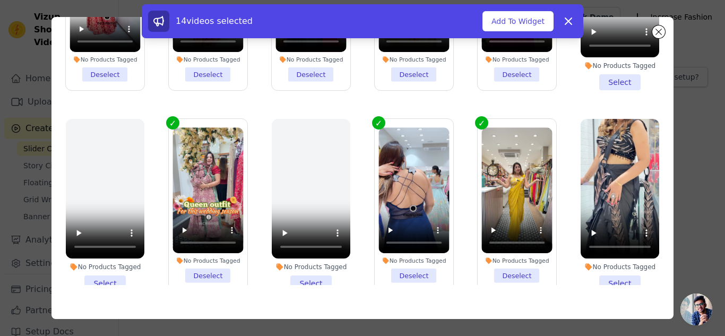
click at [609, 264] on li "No Products Tagged Select" at bounding box center [619, 205] width 78 height 172
click at [0, 0] on input "No Products Tagged Select" at bounding box center [0, 0] width 0 height 0
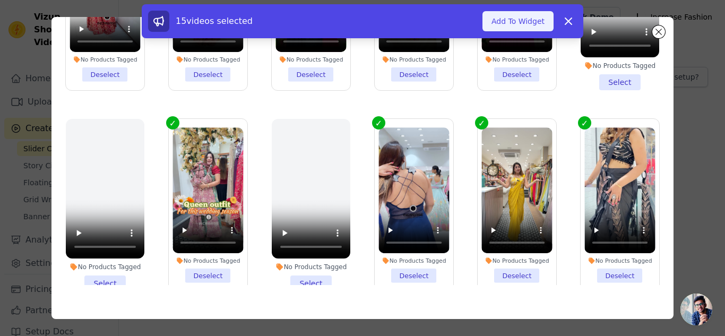
click at [505, 19] on button "Add To Widget" at bounding box center [517, 21] width 71 height 20
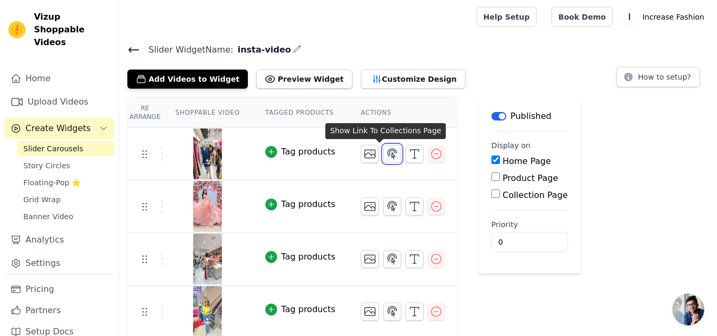
click at [386, 155] on icon "button" at bounding box center [392, 153] width 13 height 13
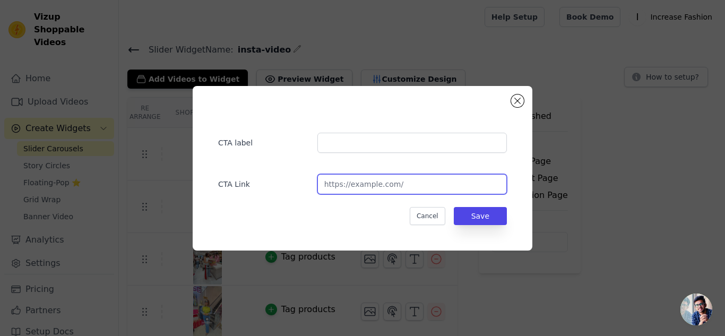
click at [378, 182] on input "url" at bounding box center [411, 184] width 189 height 20
paste input "[URL][DOMAIN_NAME]"
type input "[URL][DOMAIN_NAME]"
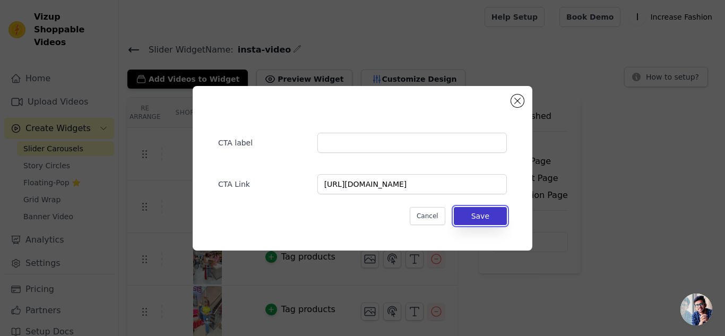
click at [483, 218] on button "Save" at bounding box center [479, 216] width 53 height 18
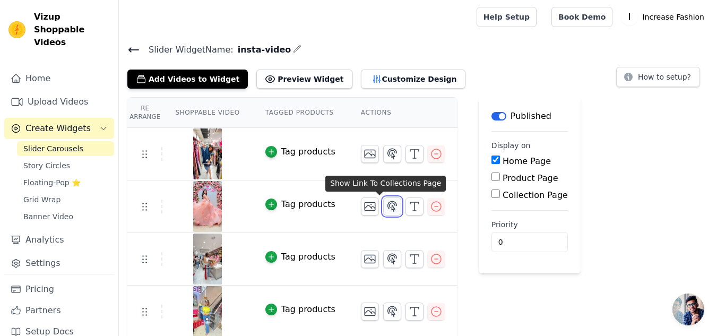
click at [388, 205] on icon "button" at bounding box center [392, 206] width 9 height 10
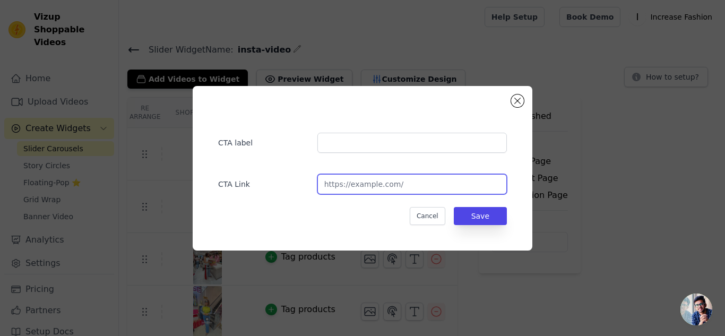
click at [374, 191] on input "url" at bounding box center [411, 184] width 189 height 20
